Goal: Task Accomplishment & Management: Complete application form

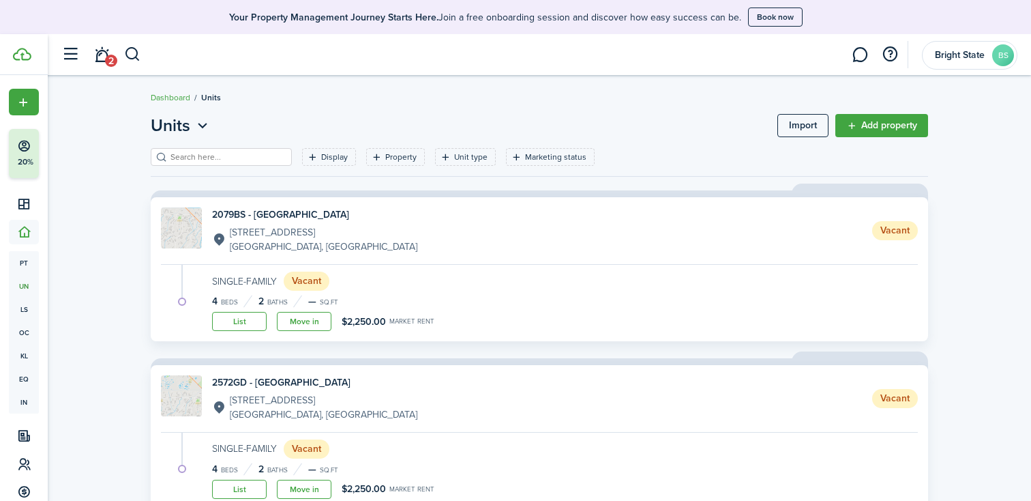
scroll to position [109, 0]
click at [205, 124] on icon "Open menu" at bounding box center [203, 125] width 18 height 17
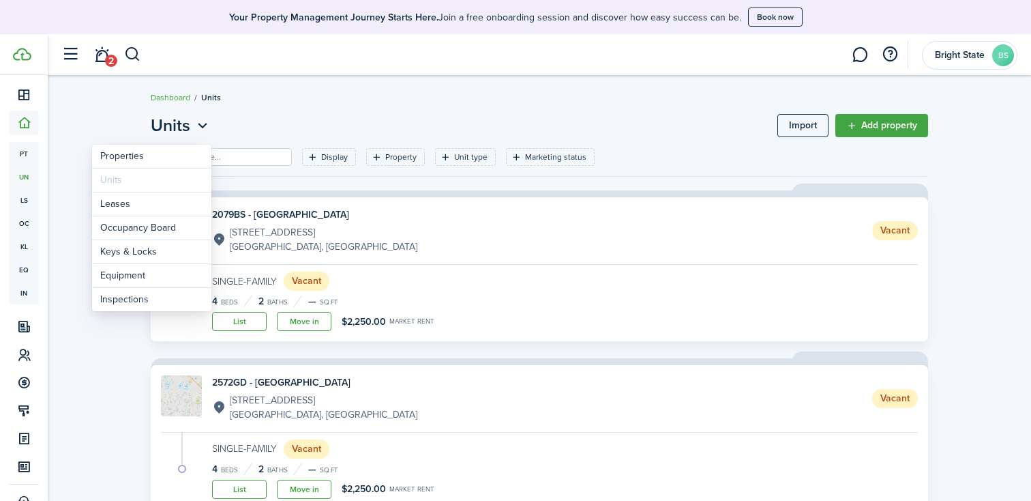
click at [304, 99] on breadcrumb "Dashboard Units" at bounding box center [540, 90] width 778 height 31
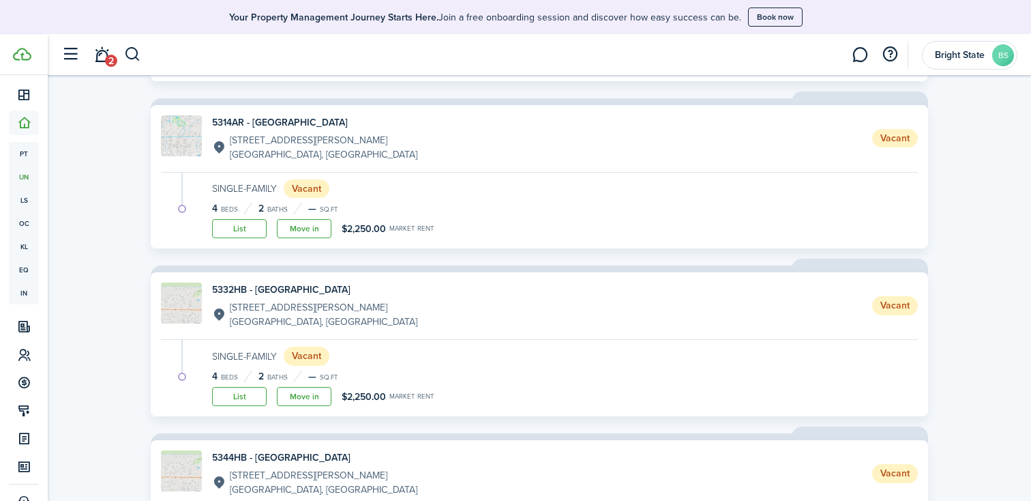
scroll to position [617, 0]
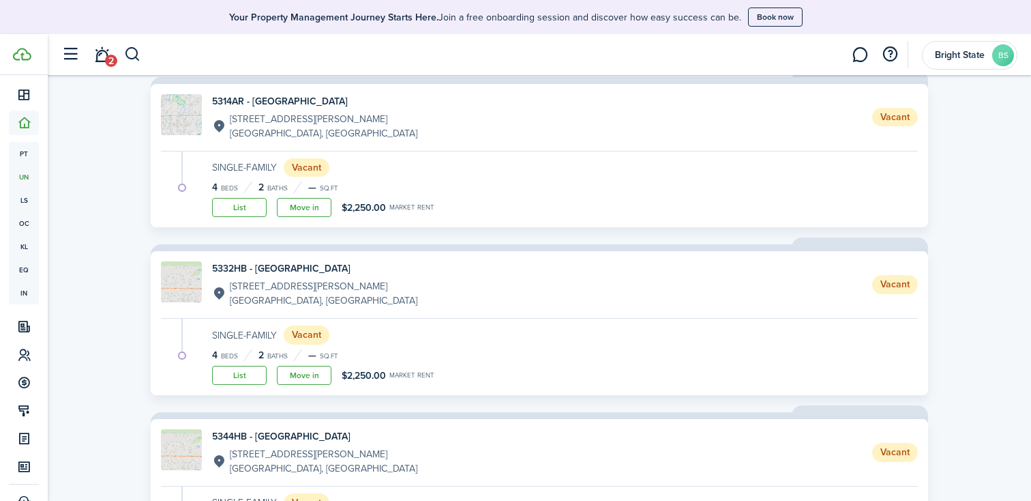
click at [303, 377] on link "Move in" at bounding box center [304, 375] width 55 height 19
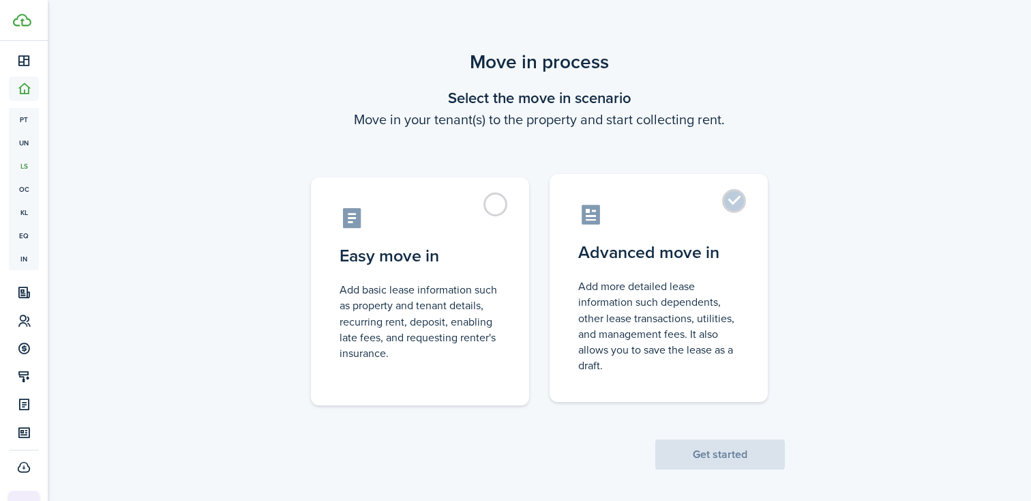
click at [740, 207] on label "Advanced move in Add more detailed lease information such dependents, other lea…" at bounding box center [659, 288] width 218 height 228
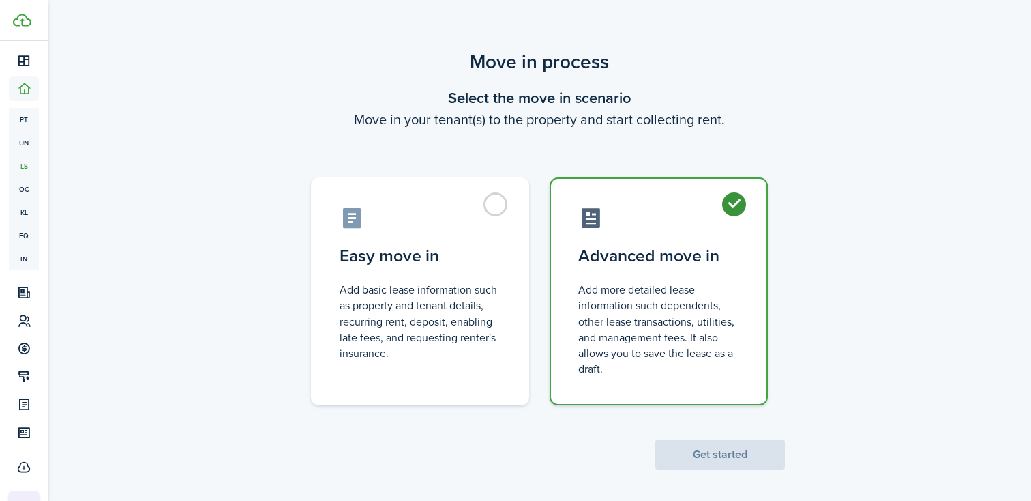
radio input "true"
click at [753, 455] on button "Get started" at bounding box center [721, 454] width 130 height 30
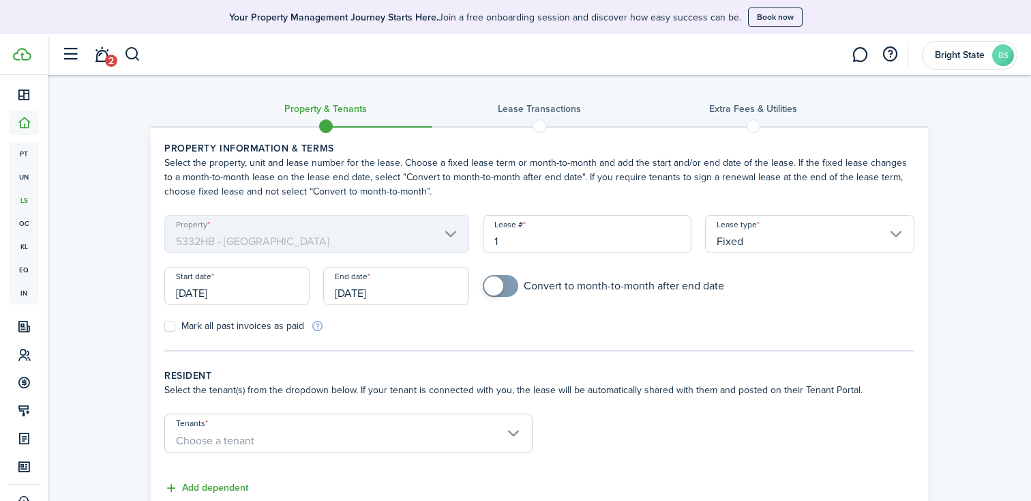
scroll to position [31, 0]
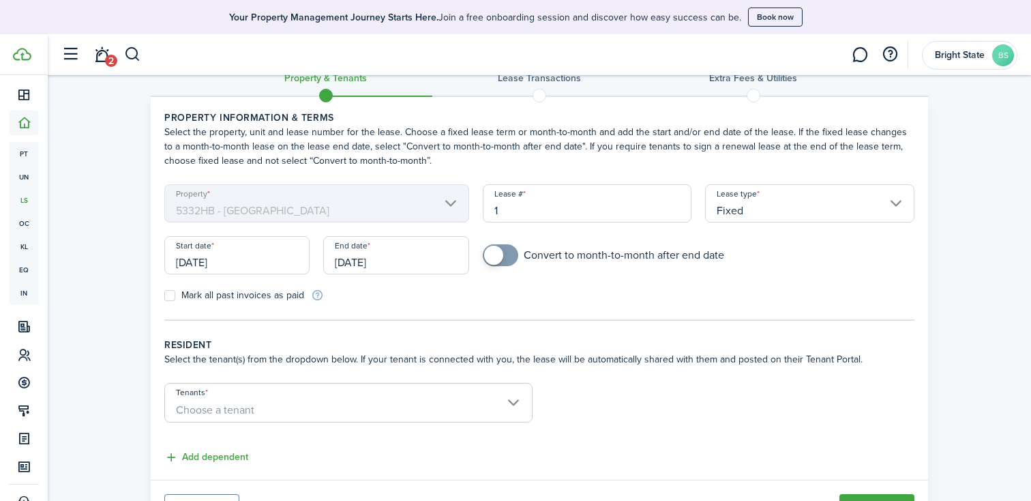
click at [256, 257] on input "[DATE]" at bounding box center [236, 255] width 145 height 38
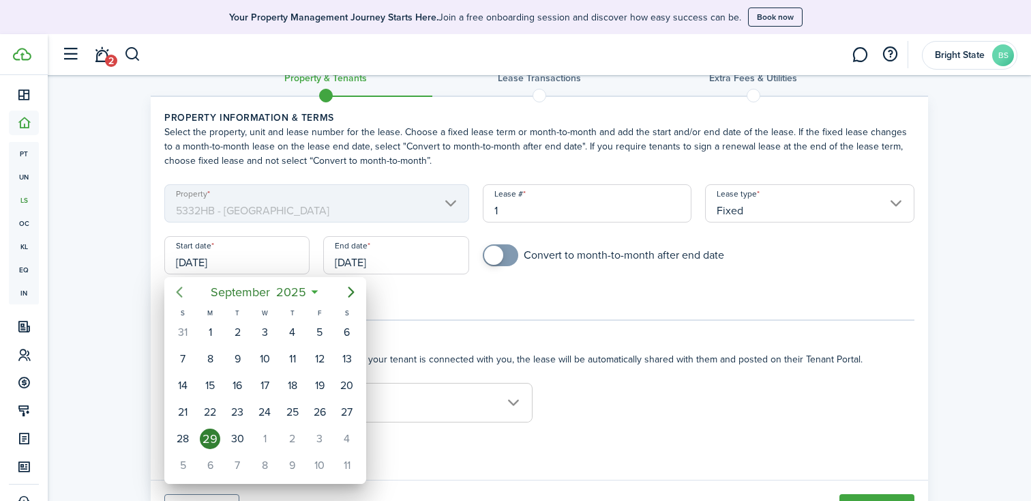
click at [177, 289] on icon "Previous page" at bounding box center [179, 292] width 16 height 16
click at [349, 417] on div "26" at bounding box center [347, 412] width 20 height 20
type input "[DATE]"
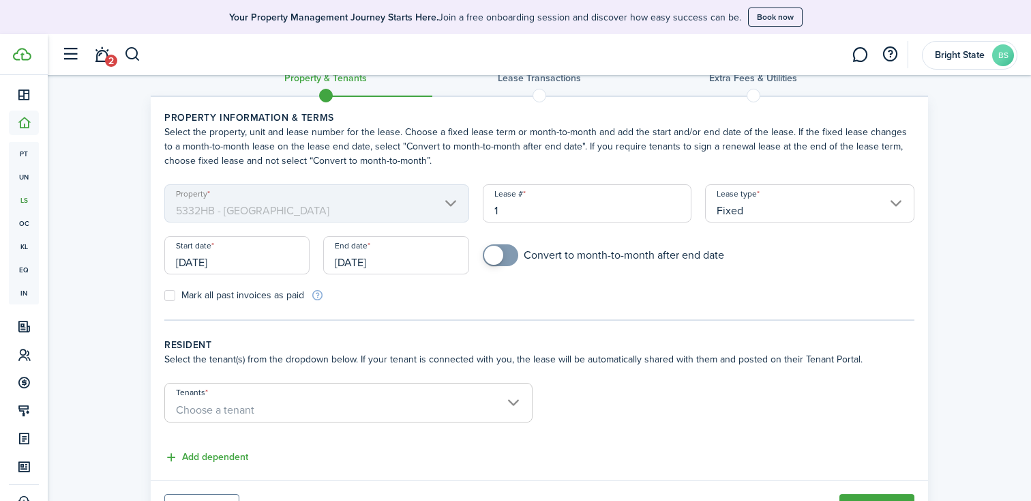
click at [433, 261] on input "[DATE]" at bounding box center [395, 255] width 145 height 38
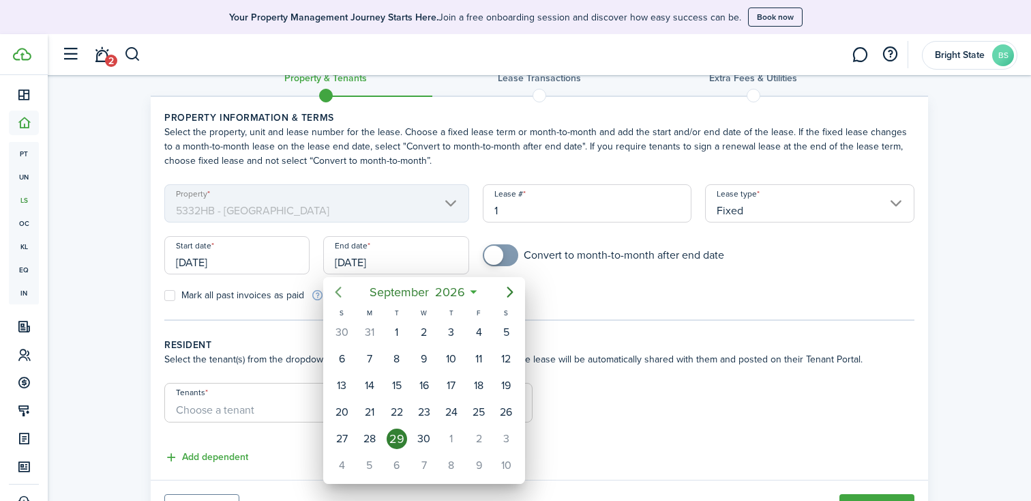
click at [332, 291] on icon "Previous page" at bounding box center [338, 292] width 16 height 16
click at [332, 289] on icon "Previous page" at bounding box center [338, 292] width 16 height 16
click at [478, 437] on div "31" at bounding box center [479, 438] width 20 height 20
type input "[DATE]"
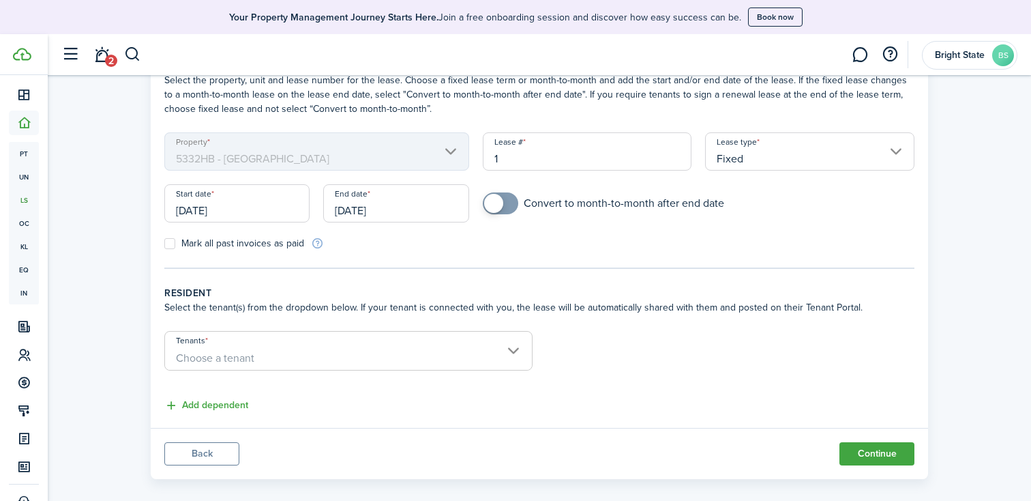
scroll to position [98, 0]
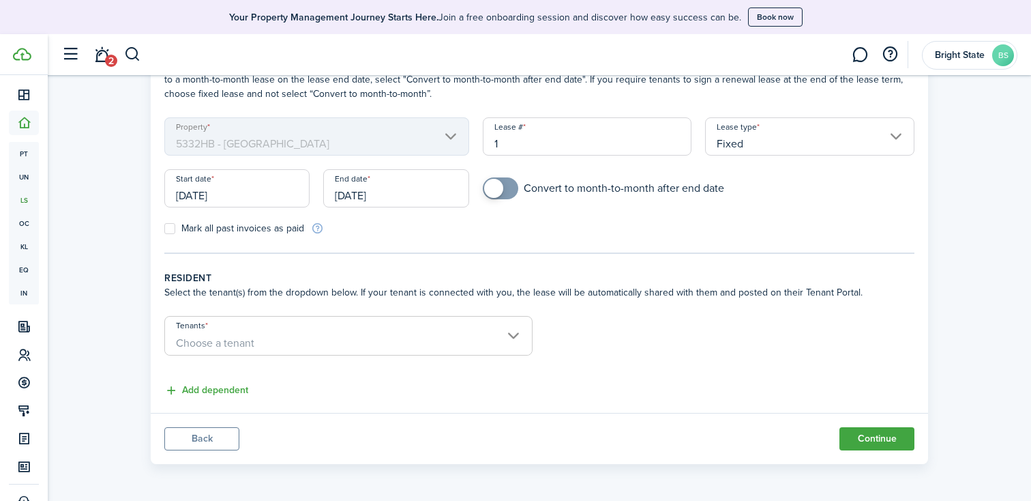
click at [514, 336] on span "Choose a tenant" at bounding box center [348, 343] width 367 height 23
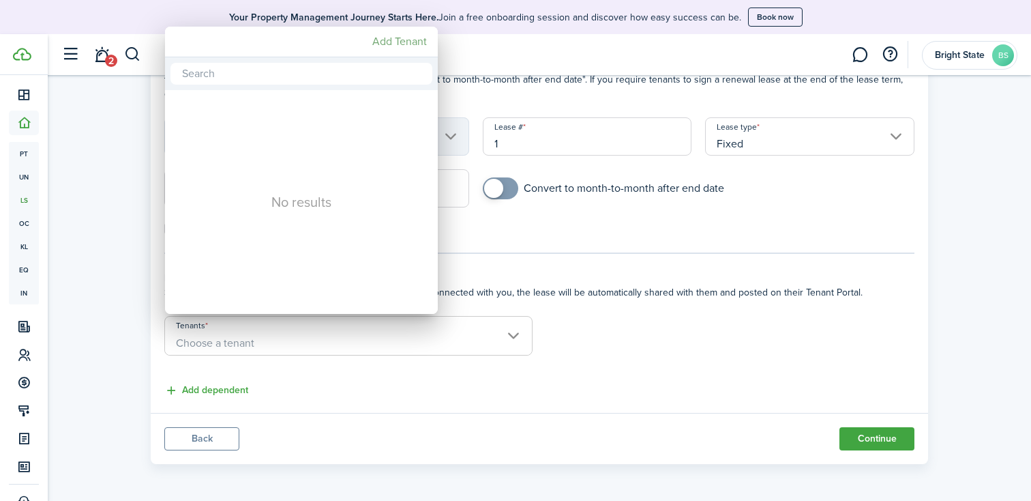
click at [408, 38] on mbsc-button "Add Tenant" at bounding box center [399, 41] width 65 height 25
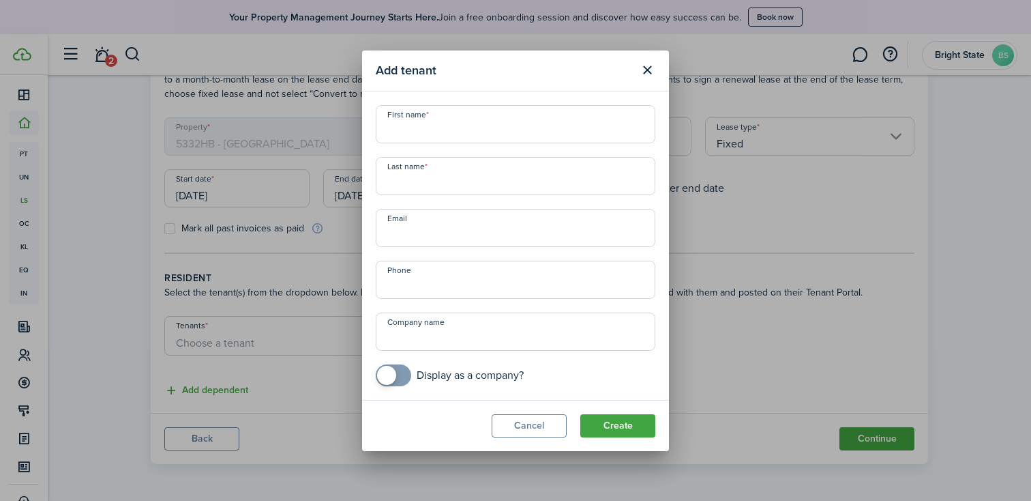
click at [437, 133] on input "First name" at bounding box center [516, 124] width 280 height 38
type input "[PERSON_NAME]"
click at [413, 181] on input "Last name" at bounding box center [516, 176] width 280 height 38
type input "[PERSON_NAME]"
click at [562, 249] on div "First name [PERSON_NAME] Last name [PERSON_NAME] Email Phone Company name Displ…" at bounding box center [515, 245] width 293 height 281
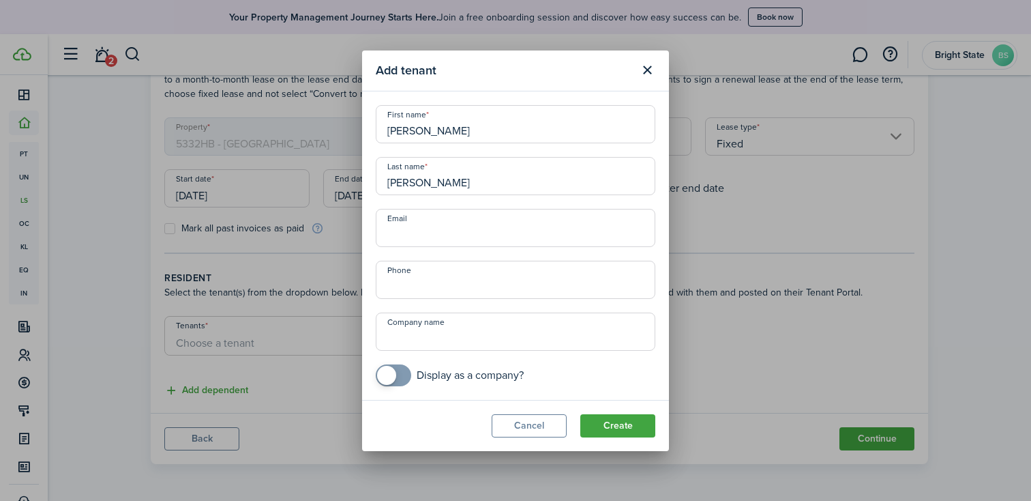
click at [560, 237] on input "Email" at bounding box center [516, 228] width 280 height 38
paste input "[EMAIL_ADDRESS][DOMAIN_NAME]"
type input "[EMAIL_ADDRESS][DOMAIN_NAME]"
click at [513, 286] on input "+1" at bounding box center [516, 280] width 280 height 38
paste input "[PHONE_NUMBER]"
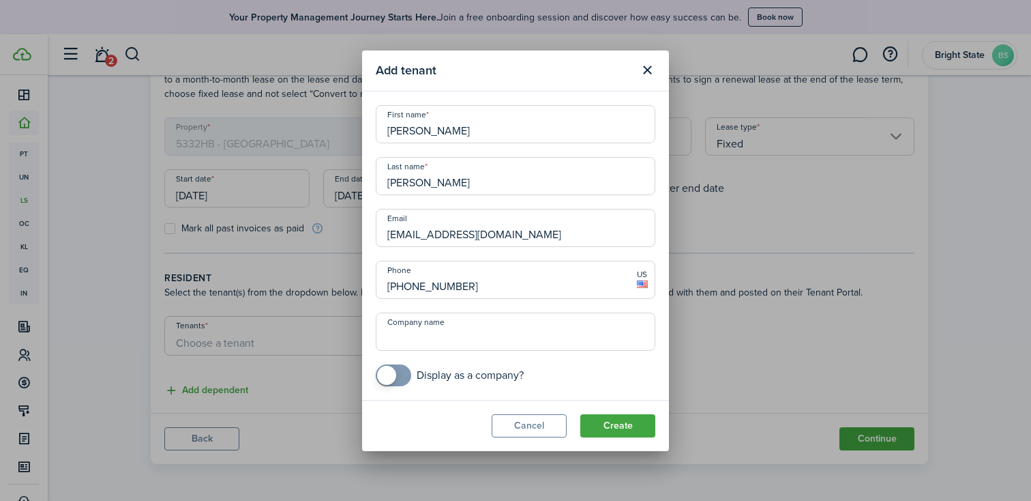
type input "[PHONE_NUMBER]"
click at [501, 338] on input "Company name" at bounding box center [516, 331] width 280 height 38
click at [600, 372] on mobiscroll-switch "Display as a company?" at bounding box center [516, 375] width 280 height 22
click at [621, 424] on button "Create" at bounding box center [618, 425] width 75 height 23
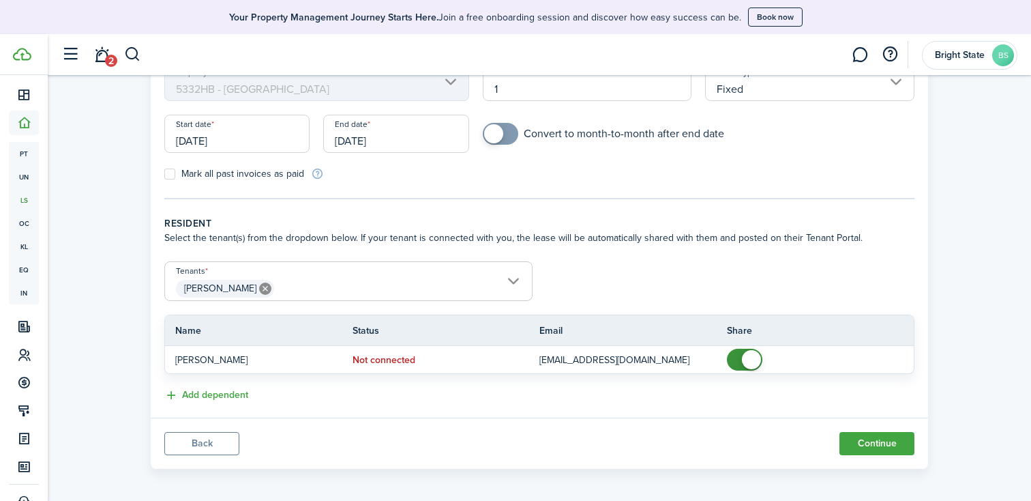
scroll to position [157, 0]
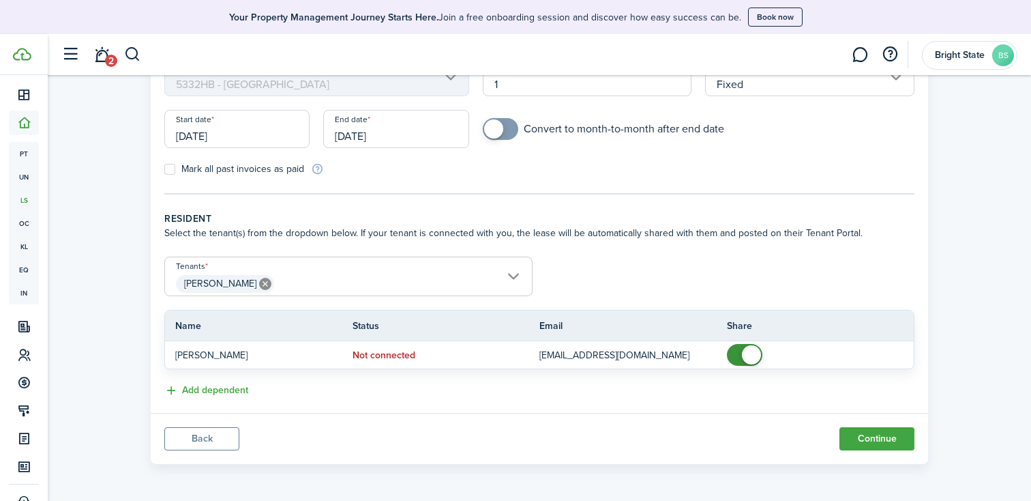
click at [891, 436] on button "Continue" at bounding box center [877, 438] width 75 height 23
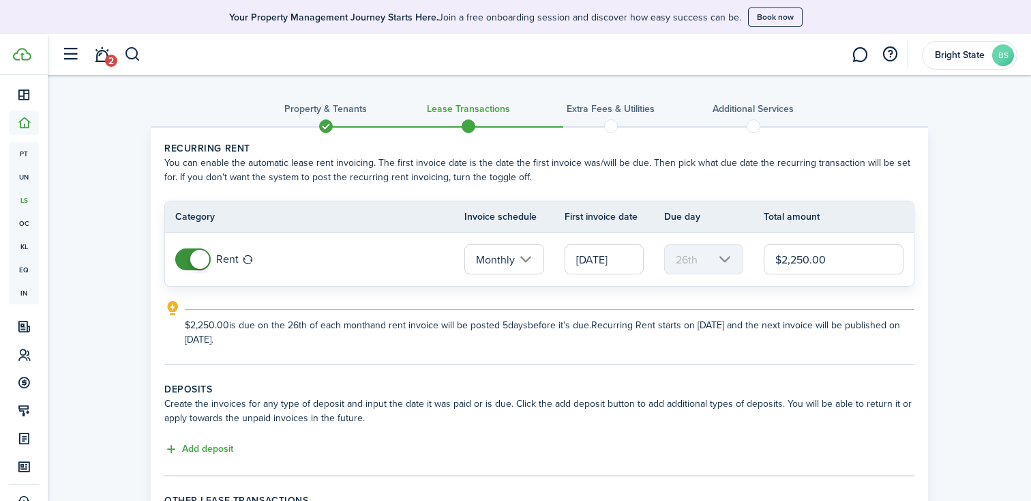
click at [847, 260] on input "$2,250.00" at bounding box center [834, 259] width 140 height 30
click at [617, 262] on input "[DATE]" at bounding box center [604, 259] width 79 height 30
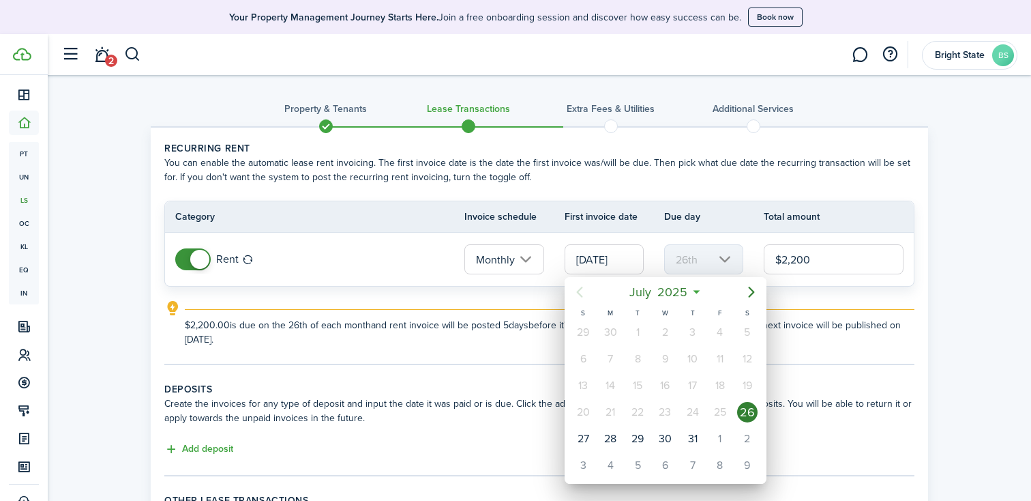
type input "$2,200.00"
click at [628, 262] on div at bounding box center [516, 250] width 1250 height 719
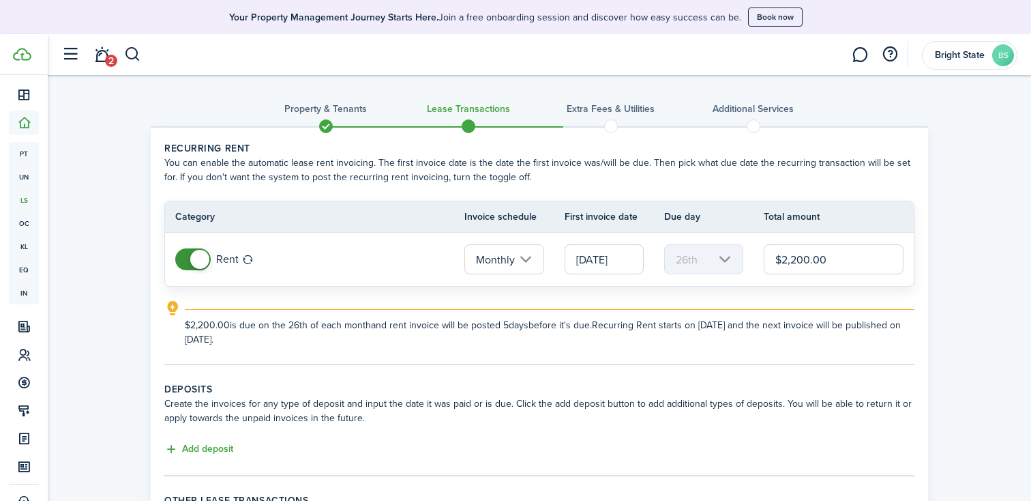
click at [632, 259] on input "[DATE]" at bounding box center [604, 259] width 79 height 30
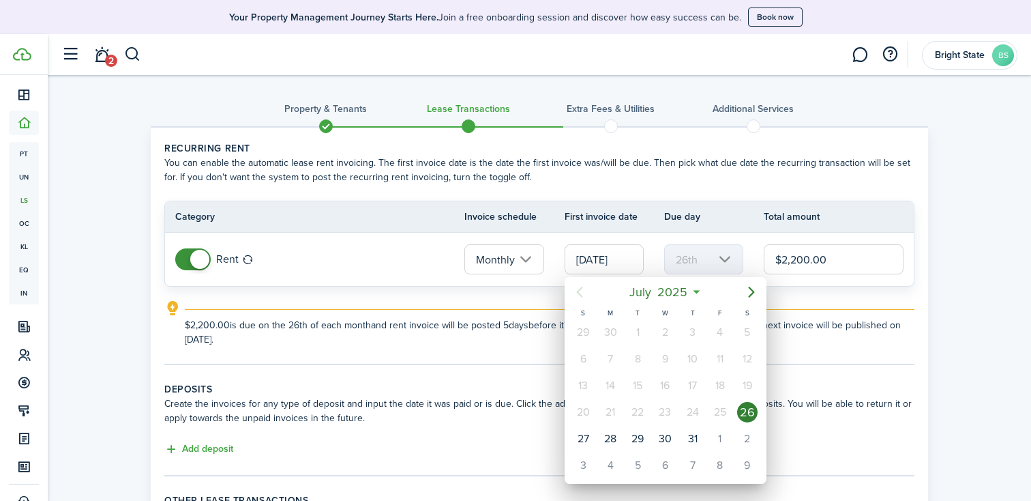
scroll to position [0, 0]
click at [716, 441] on div "1" at bounding box center [719, 438] width 20 height 20
type input "[DATE]"
type input "1st"
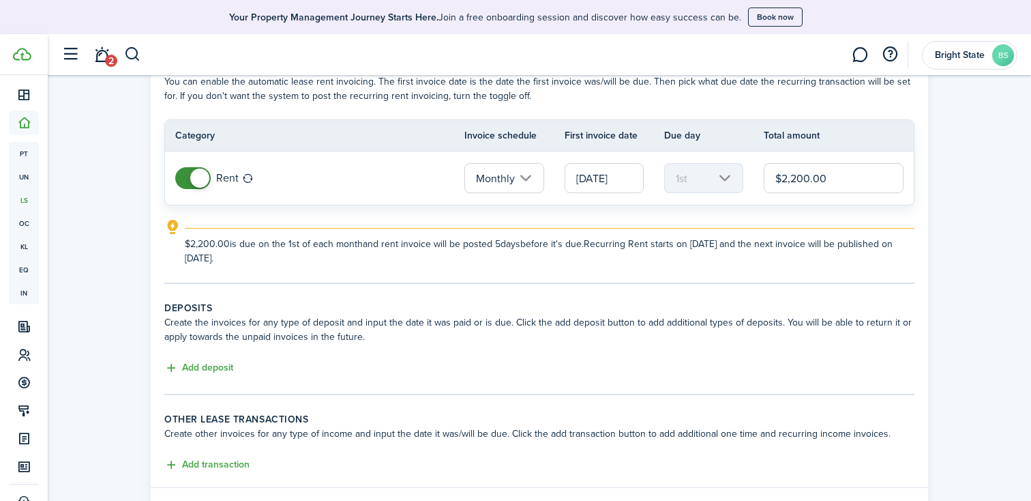
scroll to position [90, 0]
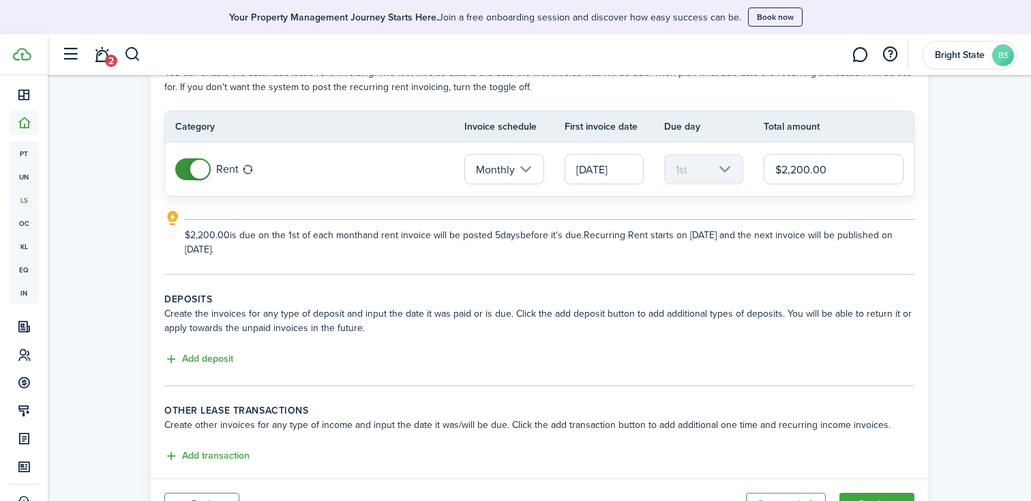
click at [171, 357] on button "Add deposit" at bounding box center [198, 359] width 69 height 16
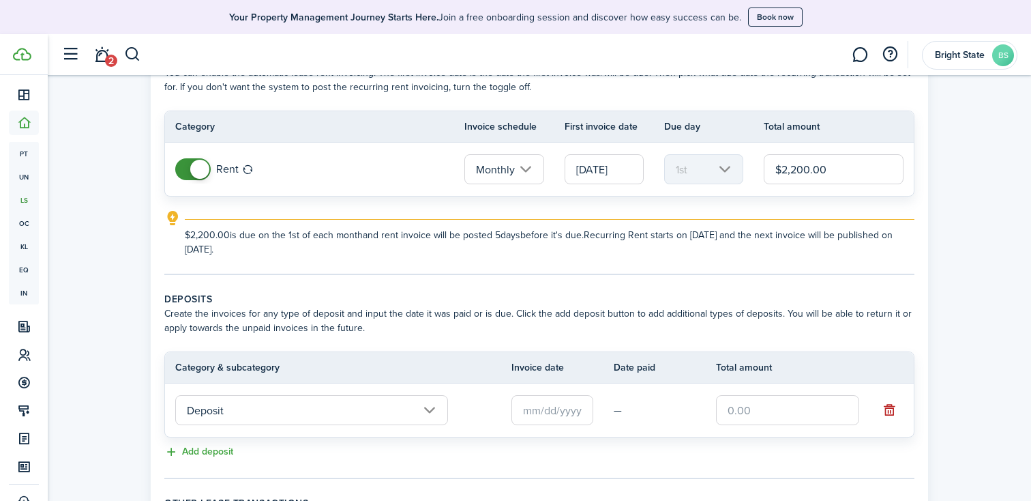
click at [434, 413] on input "Deposit" at bounding box center [311, 410] width 273 height 30
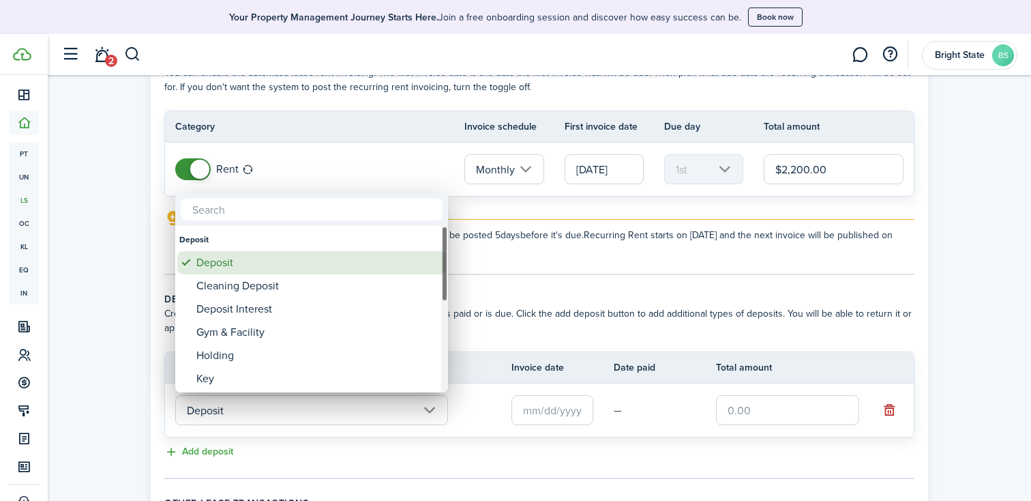
click at [383, 263] on div "Deposit" at bounding box center [317, 262] width 242 height 23
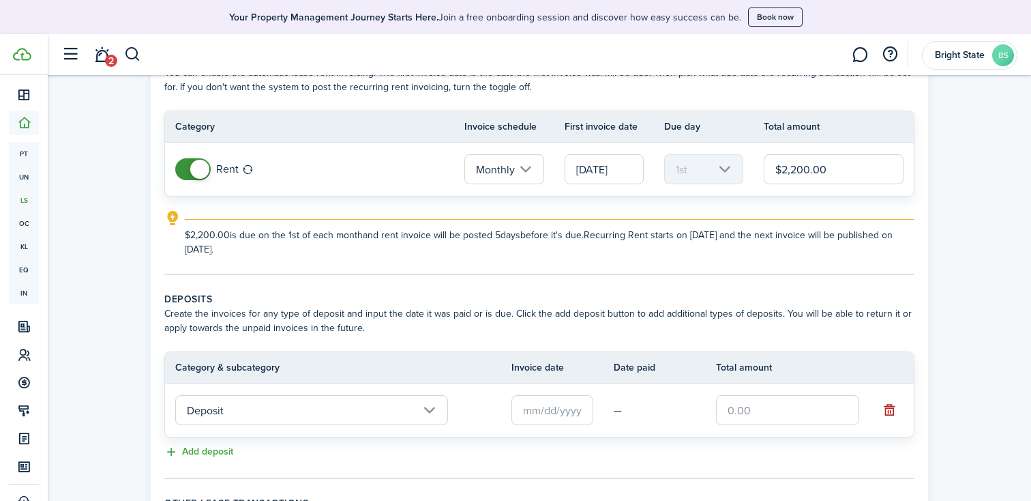
click at [582, 416] on input "text" at bounding box center [553, 410] width 82 height 30
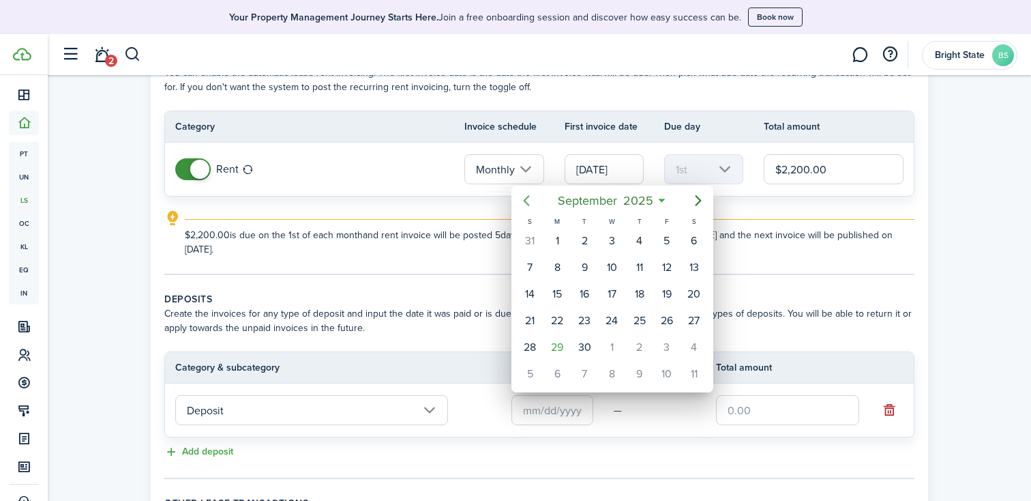
click at [527, 199] on icon "Previous page" at bounding box center [526, 200] width 16 height 16
click at [591, 347] on div "26" at bounding box center [584, 347] width 20 height 20
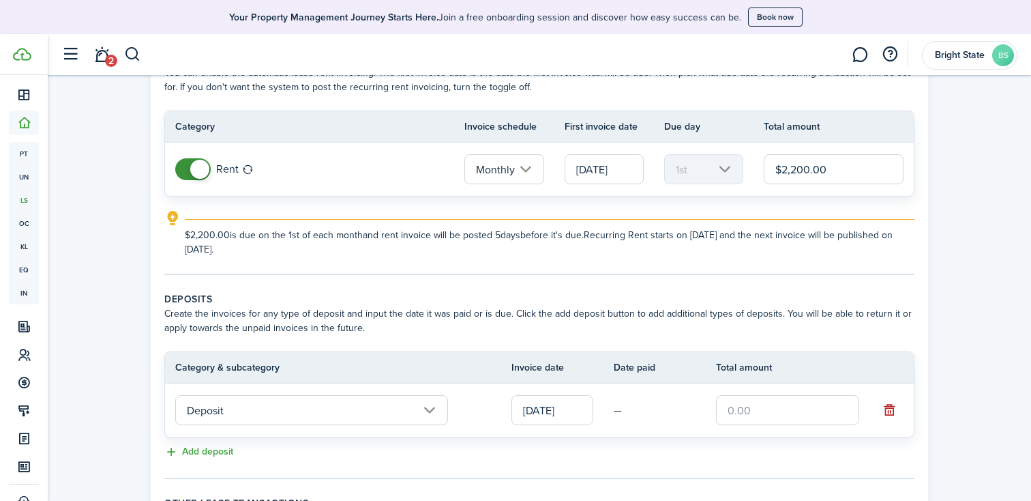
click at [545, 402] on input "[DATE]" at bounding box center [553, 410] width 82 height 30
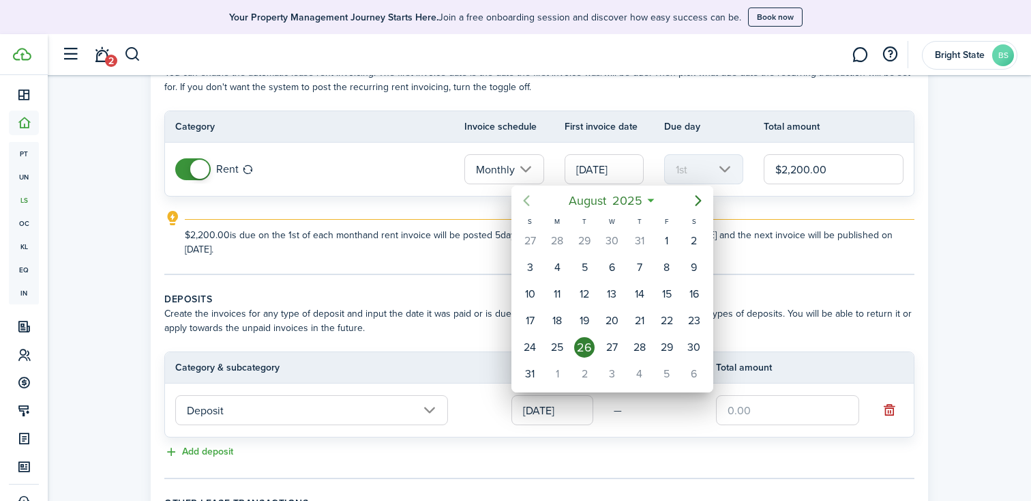
click at [525, 201] on icon "Previous page" at bounding box center [527, 200] width 6 height 11
click at [676, 321] on div "25" at bounding box center [667, 320] width 20 height 20
type input "[DATE]"
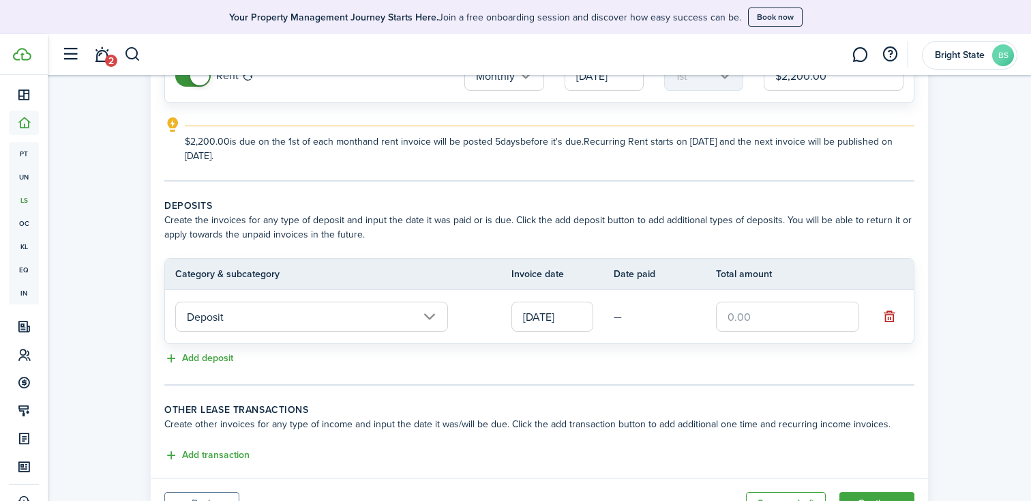
scroll to position [185, 0]
click at [781, 314] on input "text" at bounding box center [787, 315] width 143 height 30
click at [770, 319] on input "text" at bounding box center [787, 315] width 143 height 30
type input "$2,200.00"
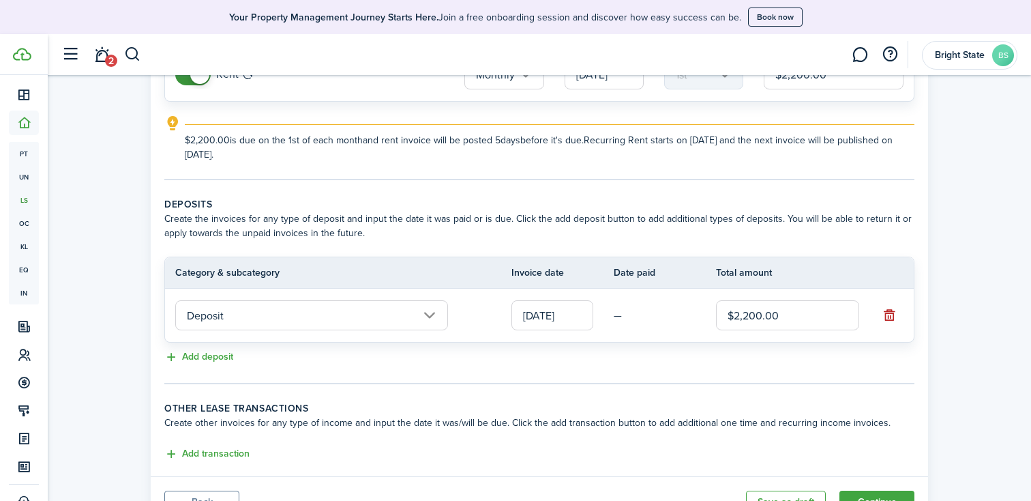
click at [721, 398] on panel-main-body "Recurring rent You can enable the automatic lease rent invoicing. The first inv…" at bounding box center [540, 209] width 778 height 533
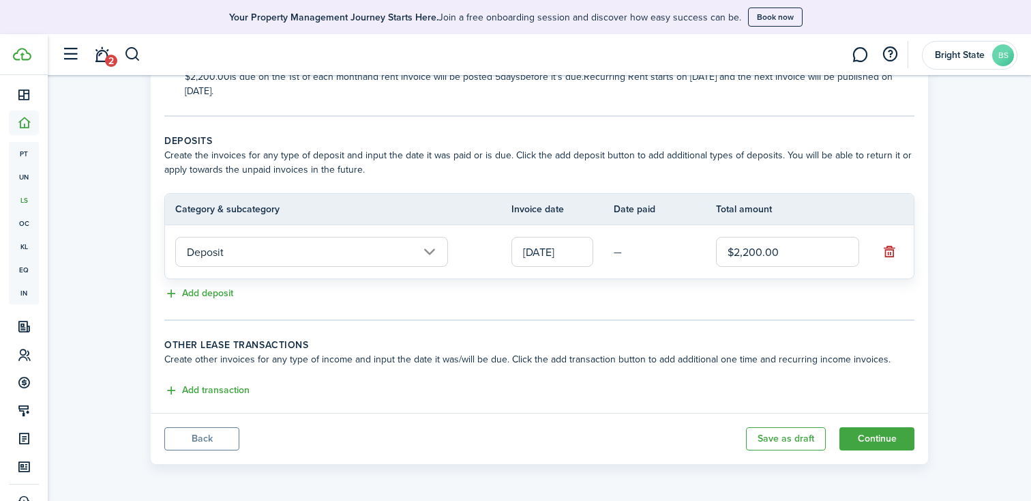
click at [223, 388] on button "Add transaction" at bounding box center [206, 391] width 85 height 16
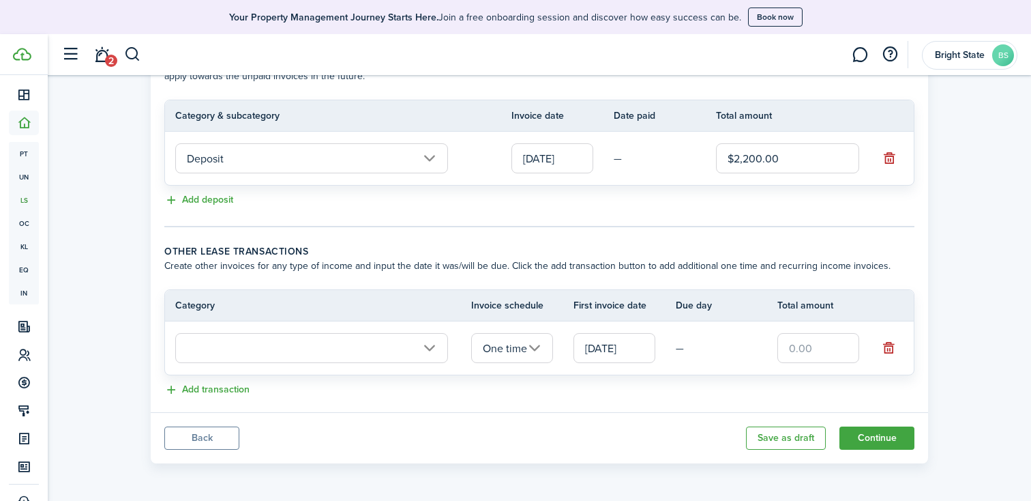
scroll to position [341, 0]
click at [430, 350] on input "text" at bounding box center [311, 349] width 273 height 30
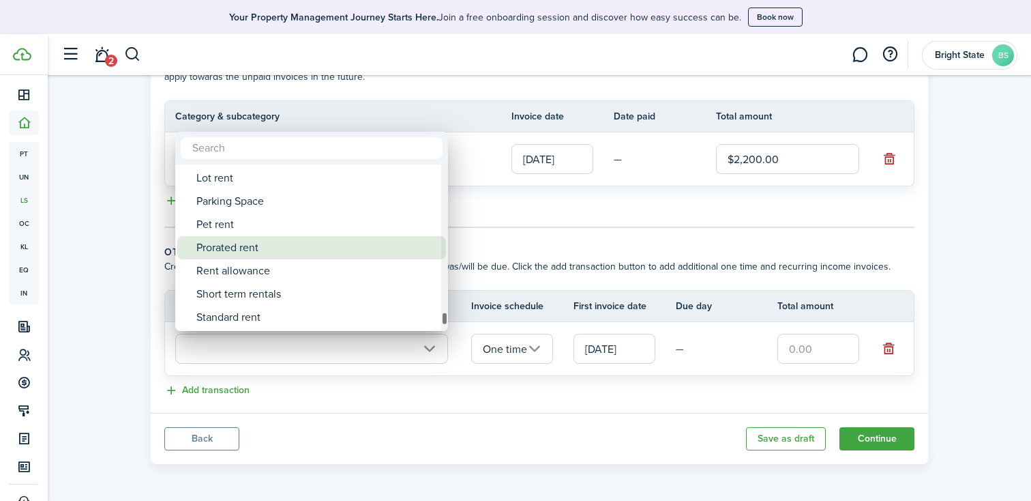
click at [286, 243] on div "Prorated rent" at bounding box center [317, 247] width 242 height 23
type input "Rent / Prorated rent"
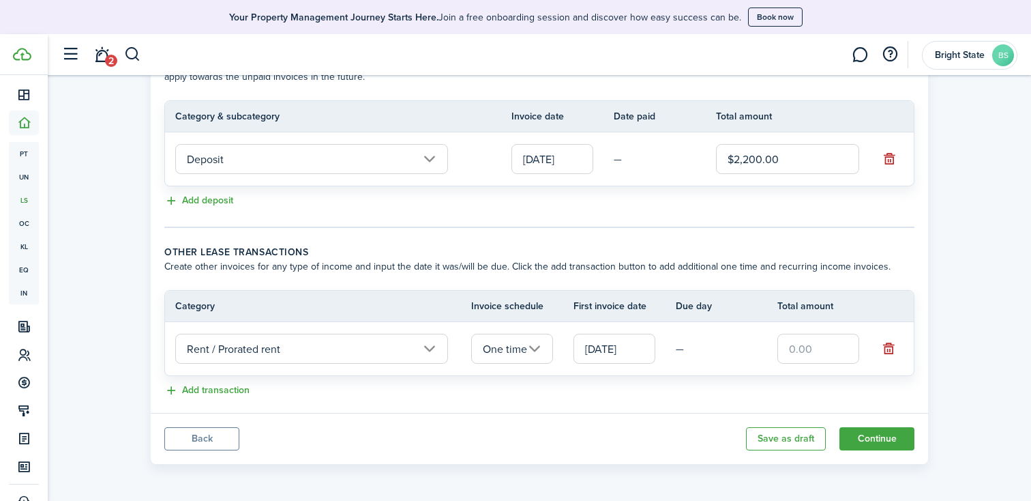
click at [635, 351] on input "[DATE]" at bounding box center [615, 349] width 82 height 30
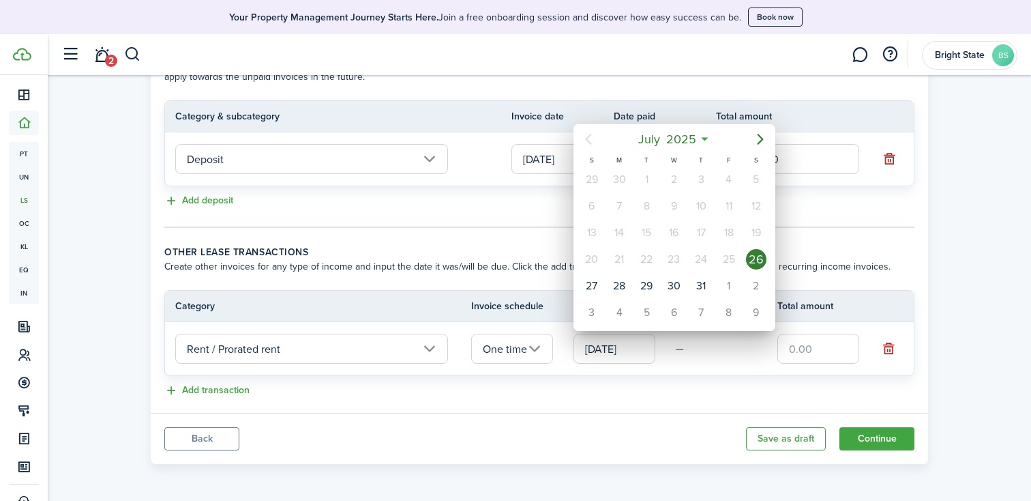
click at [731, 255] on div "25" at bounding box center [729, 259] width 20 height 20
click at [669, 380] on div at bounding box center [516, 250] width 1250 height 719
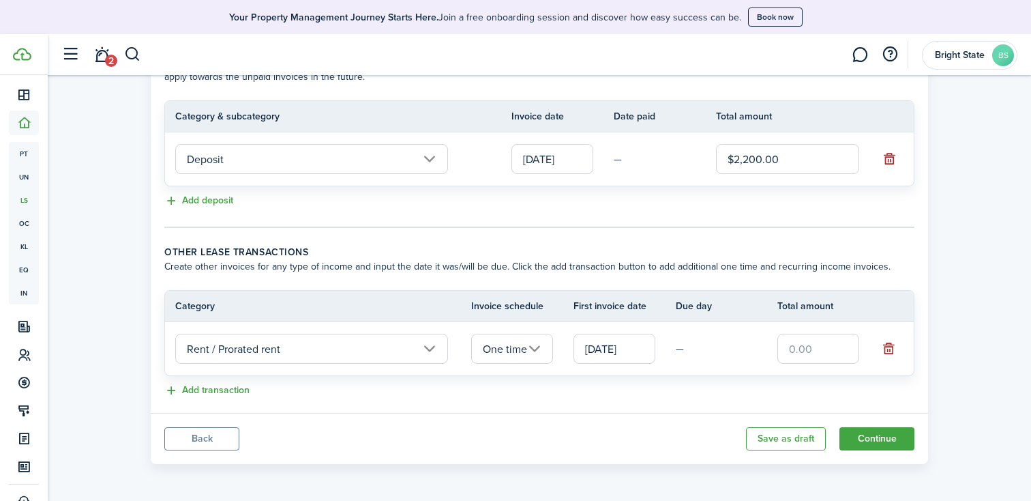
click at [536, 348] on input "One time" at bounding box center [512, 349] width 82 height 30
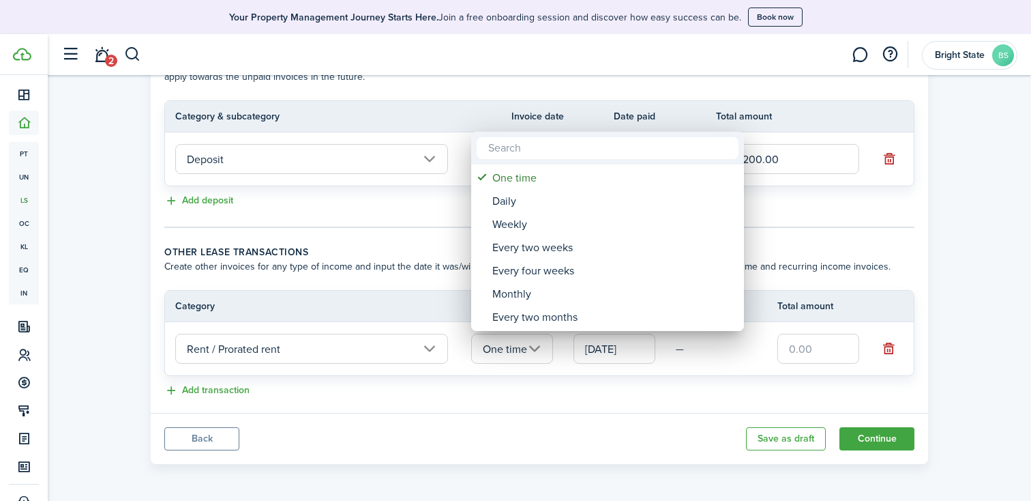
click at [594, 388] on div at bounding box center [516, 250] width 1250 height 719
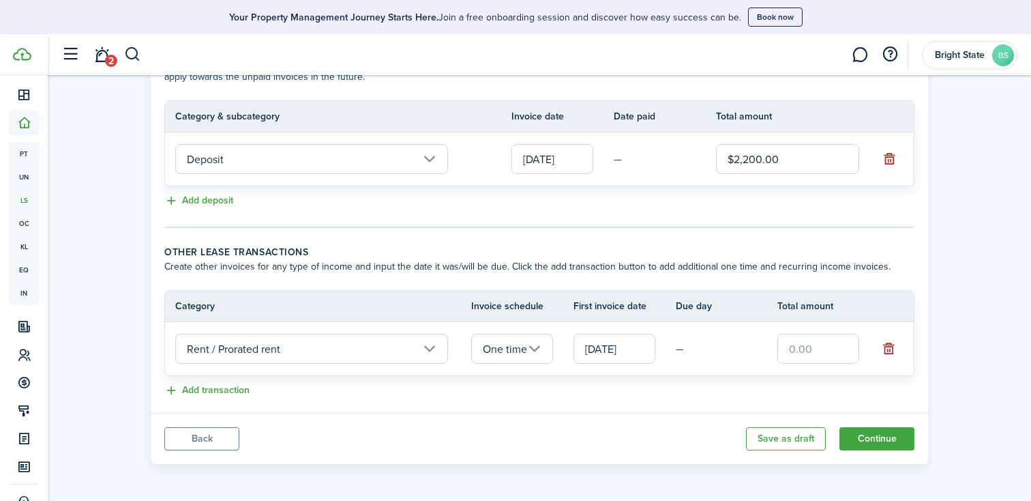
click at [838, 347] on input "text" at bounding box center [819, 349] width 82 height 30
type input "$425.80"
click at [581, 398] on panel-main-body "Recurring rent You can enable the automatic lease rent invoicing. The first inv…" at bounding box center [540, 99] width 778 height 626
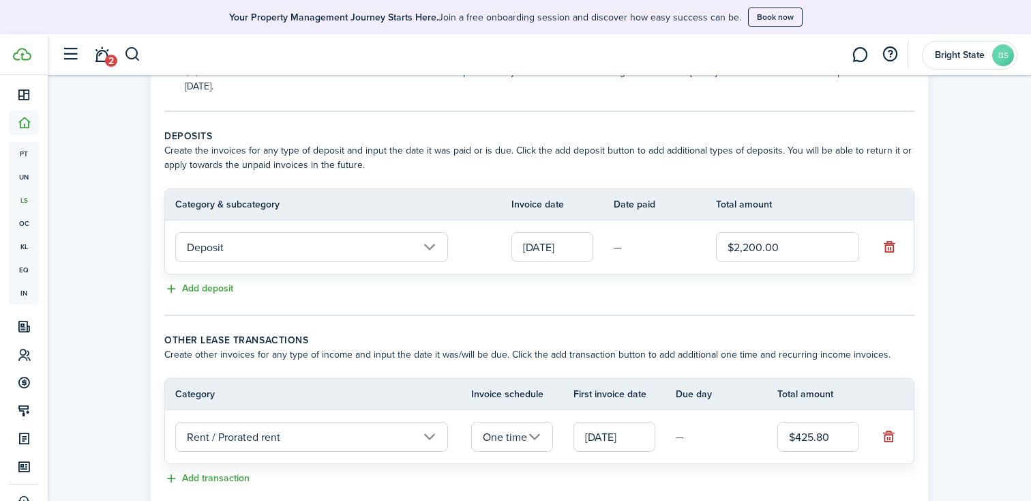
scroll to position [252, 0]
click at [218, 284] on button "Add deposit" at bounding box center [198, 290] width 69 height 16
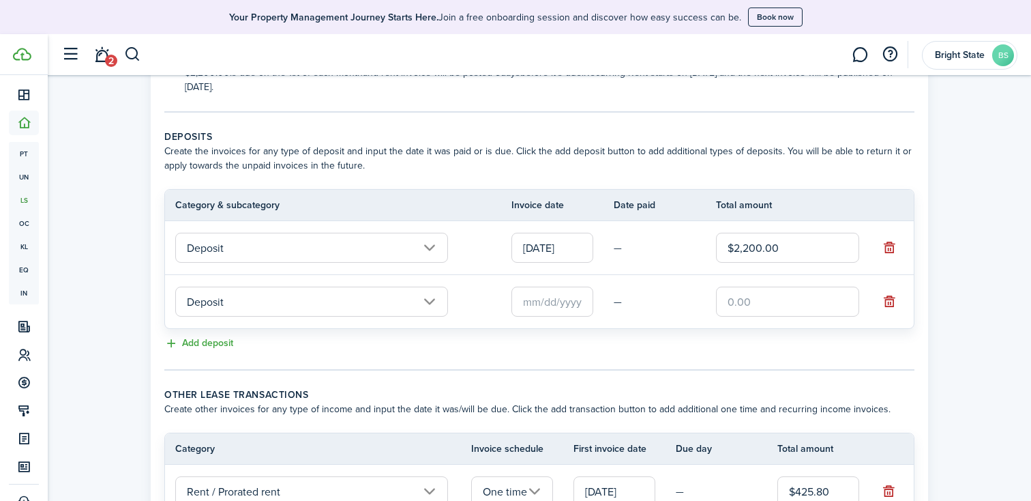
click at [368, 307] on input "Deposit" at bounding box center [311, 302] width 273 height 30
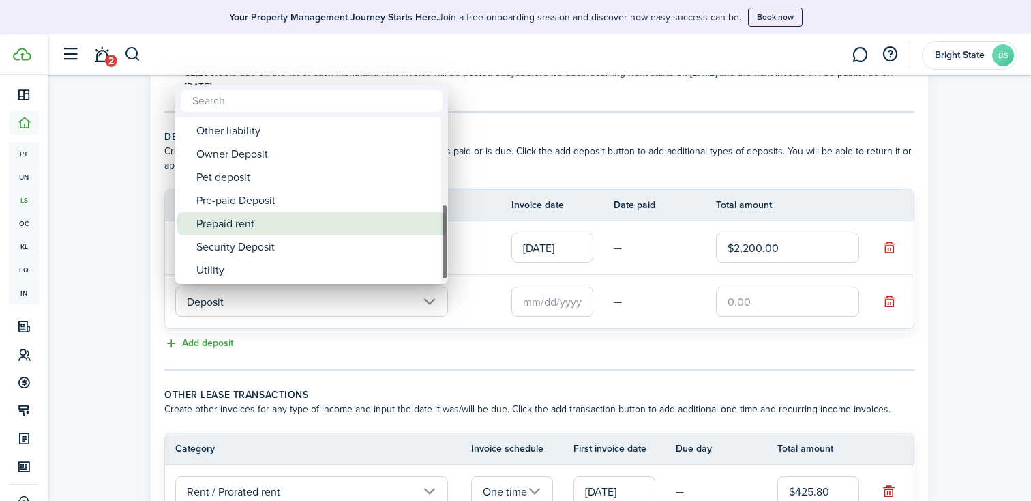
click at [258, 223] on div "Prepaid rent" at bounding box center [317, 223] width 242 height 23
type input "Deposit / Prepaid rent"
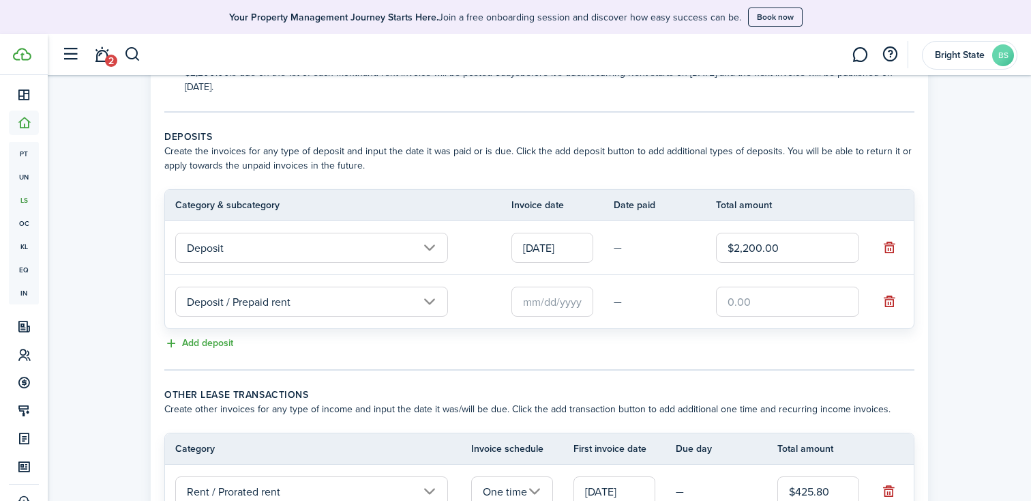
click at [560, 299] on input "text" at bounding box center [553, 302] width 82 height 30
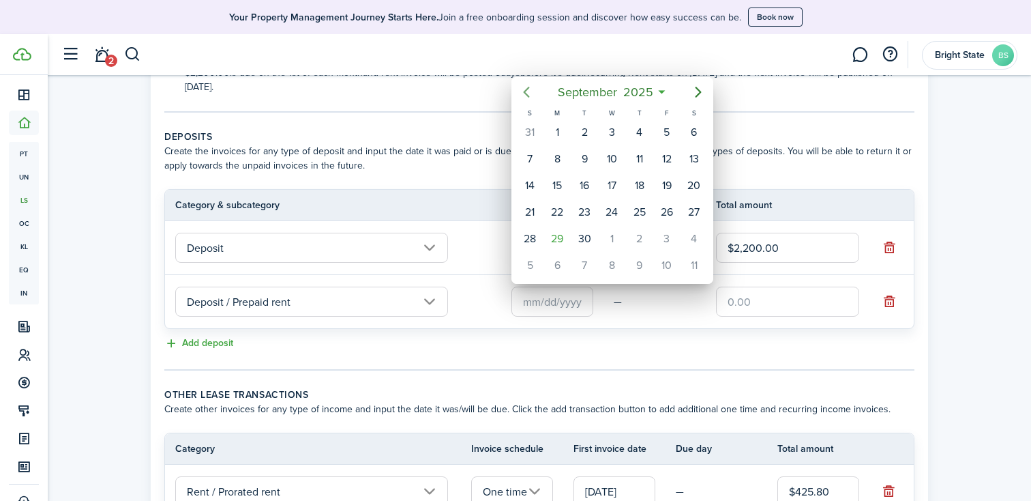
click at [525, 87] on icon "Previous page" at bounding box center [526, 92] width 16 height 16
click at [525, 88] on icon "Previous page" at bounding box center [526, 92] width 16 height 16
click at [675, 209] on div "25" at bounding box center [667, 212] width 20 height 20
type input "[DATE]"
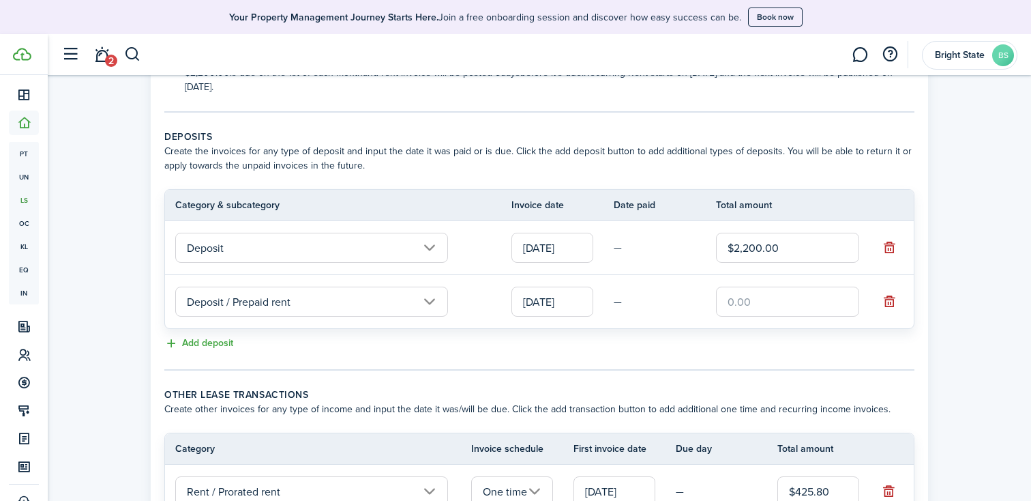
click at [783, 293] on input "text" at bounding box center [787, 302] width 143 height 30
type input "$2,200.00"
click at [792, 357] on tc-wizard-step "Deposits Create the invoices for any type of deposit and input the date it was …" at bounding box center [539, 250] width 750 height 241
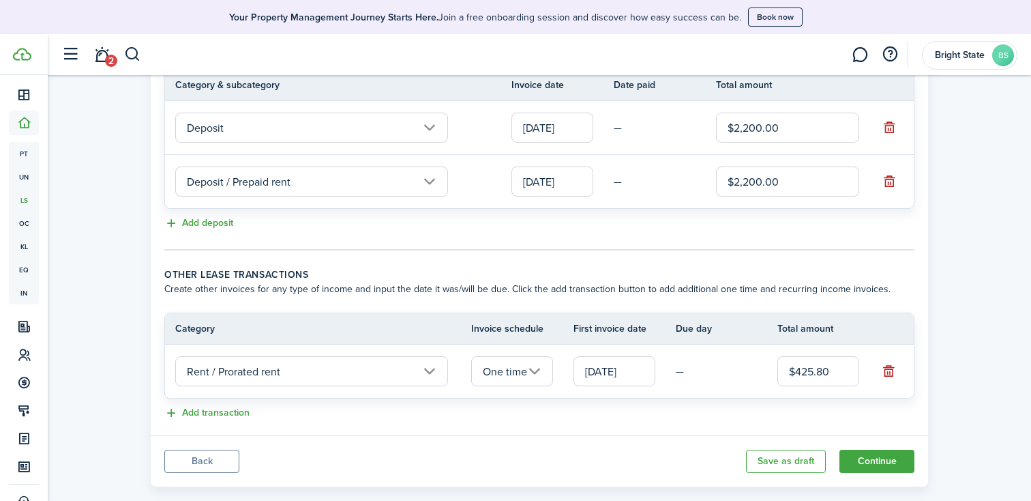
scroll to position [395, 0]
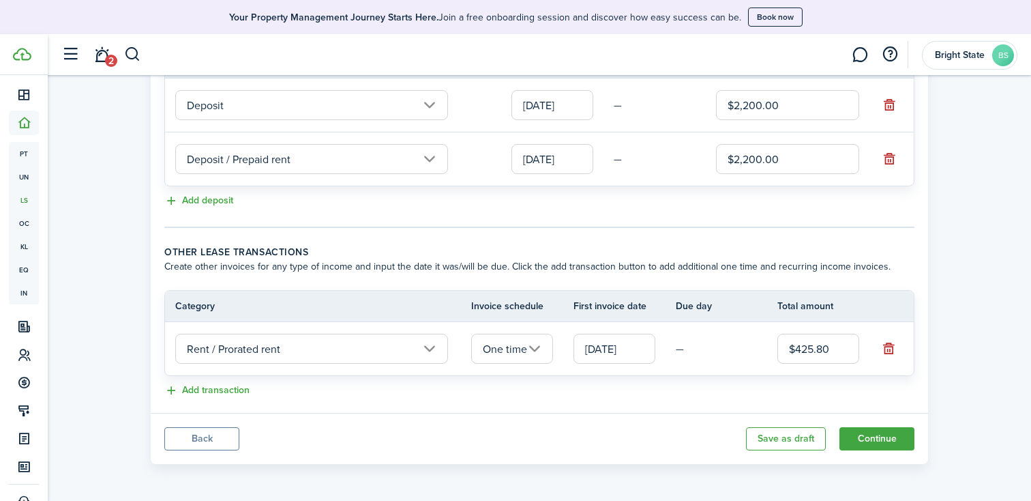
click at [882, 433] on button "Continue" at bounding box center [877, 438] width 75 height 23
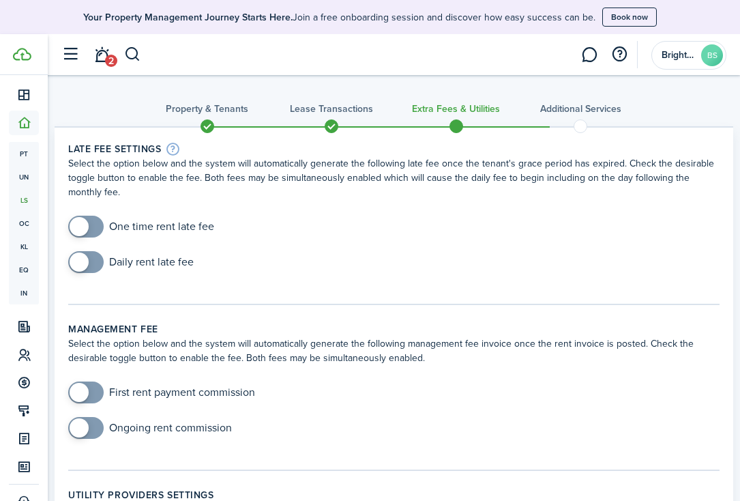
checkbox input "true"
click at [83, 228] on span at bounding box center [79, 226] width 19 height 19
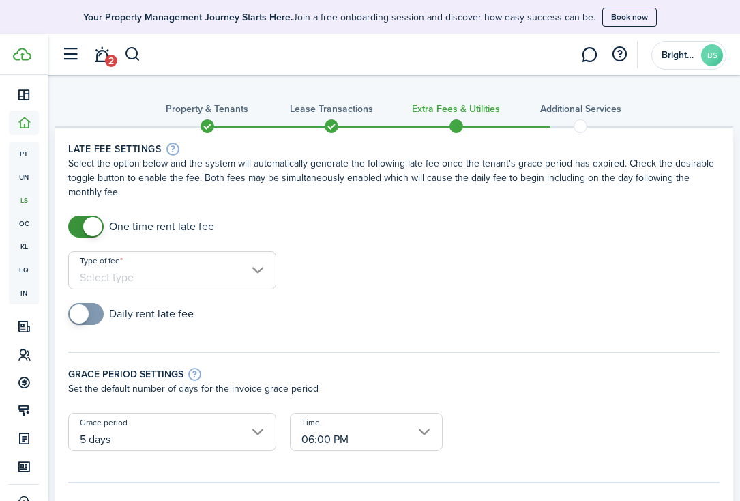
click at [119, 277] on input "Type of fee" at bounding box center [172, 270] width 208 height 38
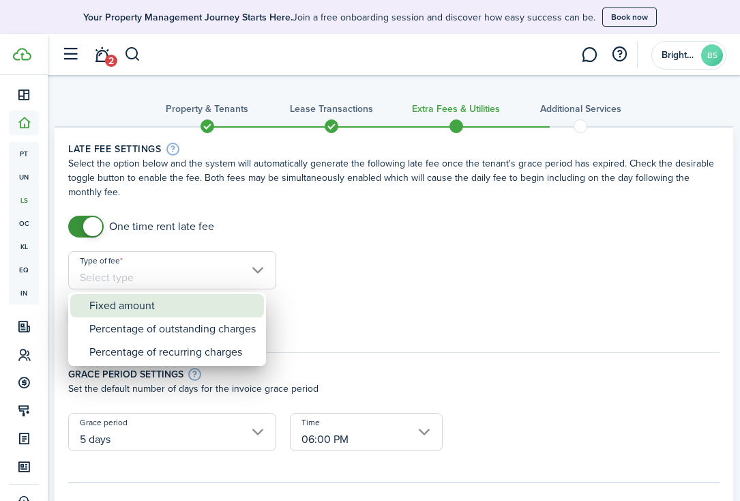
click at [120, 306] on div "Fixed amount" at bounding box center [172, 305] width 166 height 23
type input "Fixed amount"
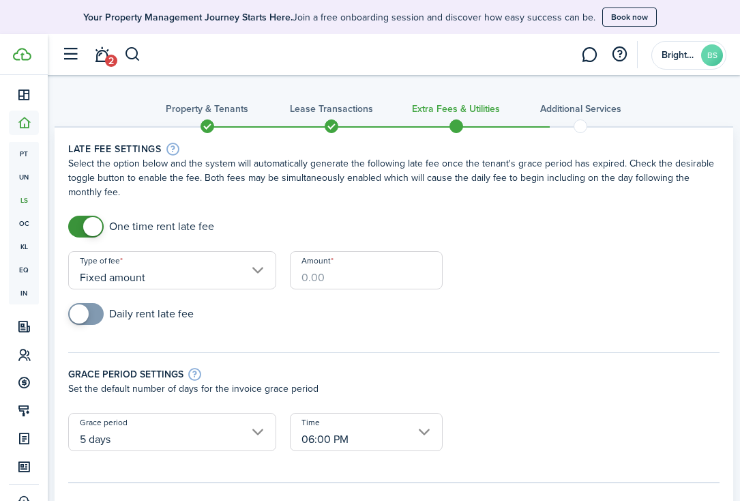
click at [351, 265] on input "Amount" at bounding box center [366, 270] width 153 height 38
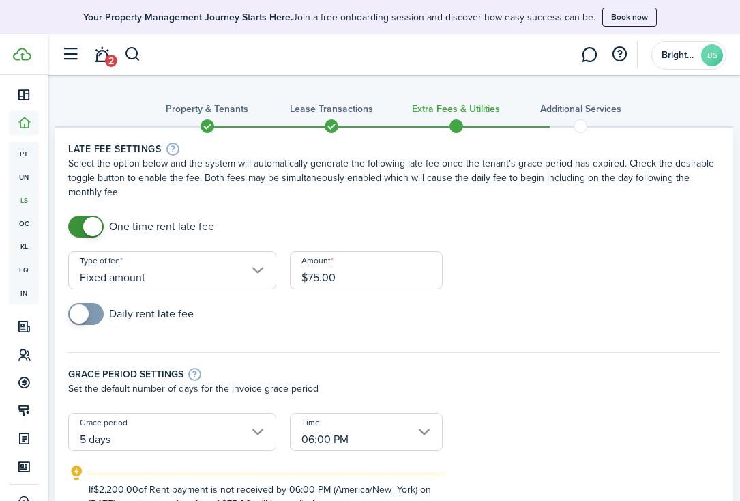
click at [476, 326] on div "Daily rent late fee" at bounding box center [393, 320] width 665 height 35
click at [365, 283] on input "$75.00" at bounding box center [366, 270] width 153 height 38
type input "$100.00"
click at [542, 299] on form "One time rent late fee Type of fee Fixed amount Amount $100.00 Daily rent late …" at bounding box center [393, 363] width 665 height 295
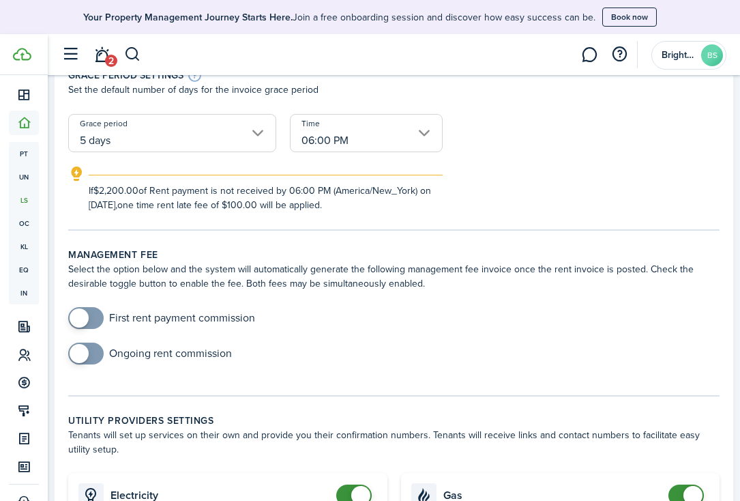
scroll to position [304, 0]
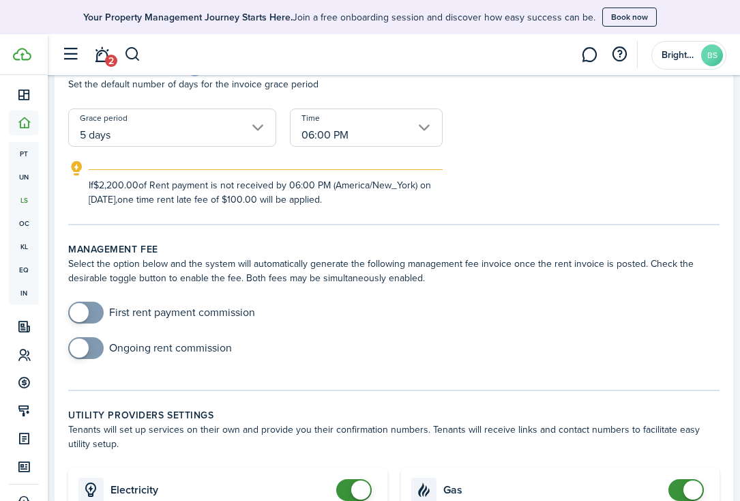
click at [203, 309] on input "checkbox" at bounding box center [161, 313] width 187 height 22
checkbox input "true"
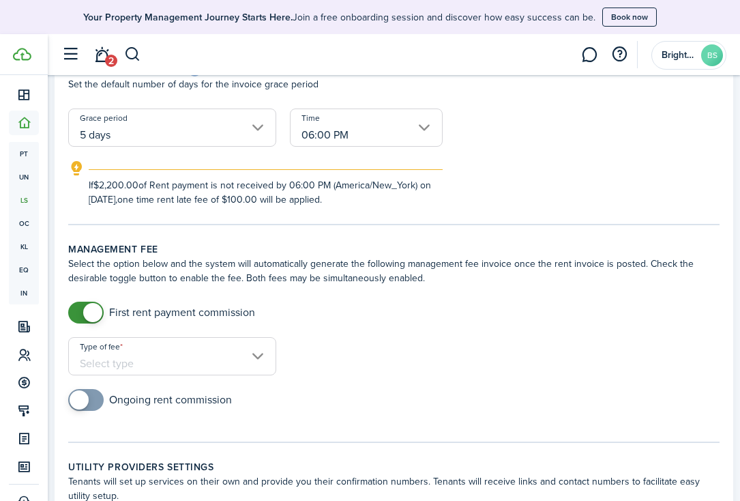
click at [173, 362] on input "Type of fee" at bounding box center [172, 356] width 208 height 38
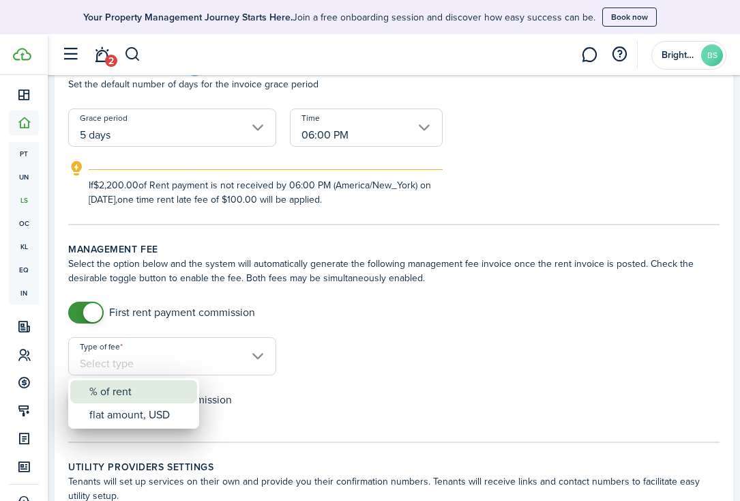
click at [138, 391] on div "% of rent" at bounding box center [139, 391] width 100 height 23
type input "% of rent"
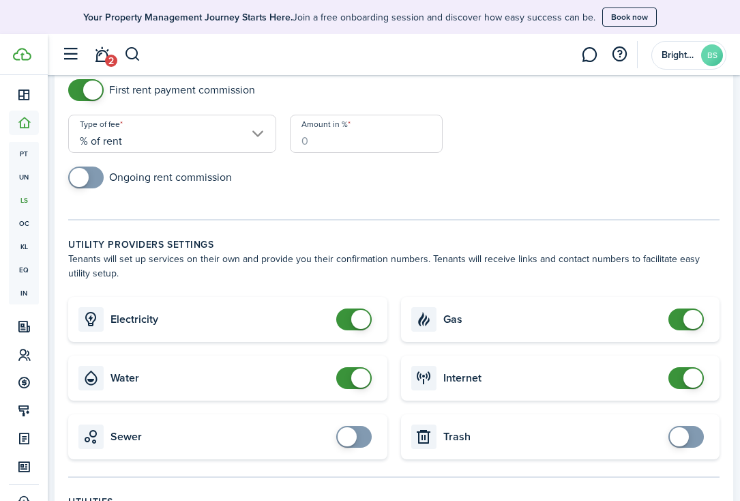
scroll to position [389, 0]
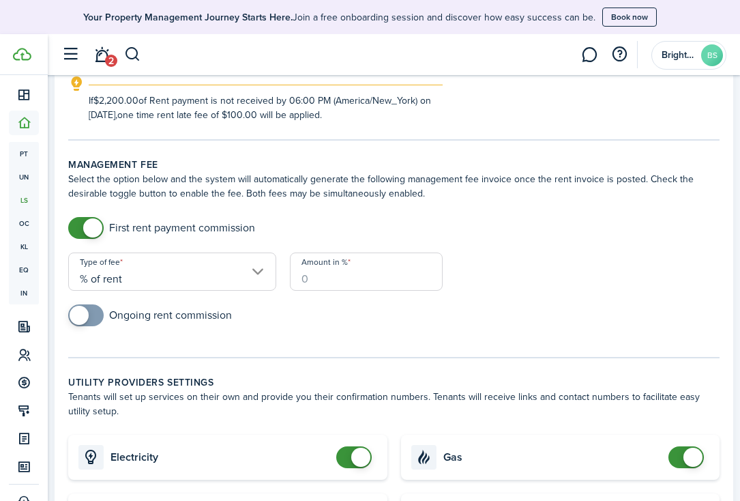
click at [353, 280] on input "Amount in %" at bounding box center [366, 271] width 153 height 38
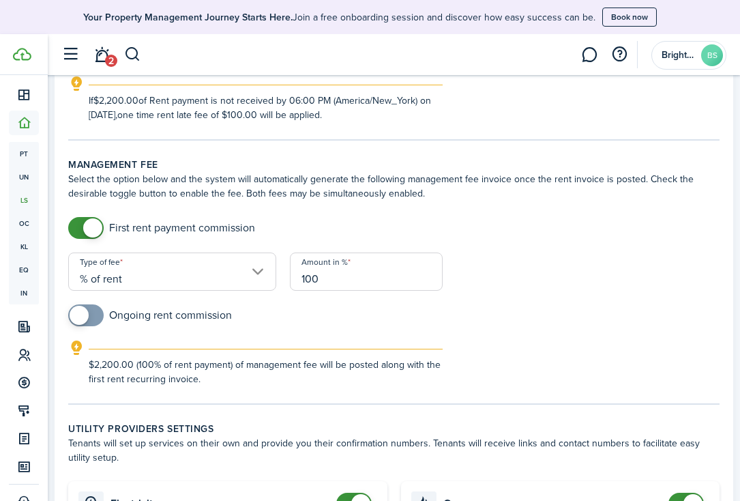
type input "100"
click at [499, 314] on div "Ongoing rent commission" at bounding box center [393, 321] width 665 height 35
checkbox input "true"
click at [93, 312] on span at bounding box center [86, 315] width 14 height 22
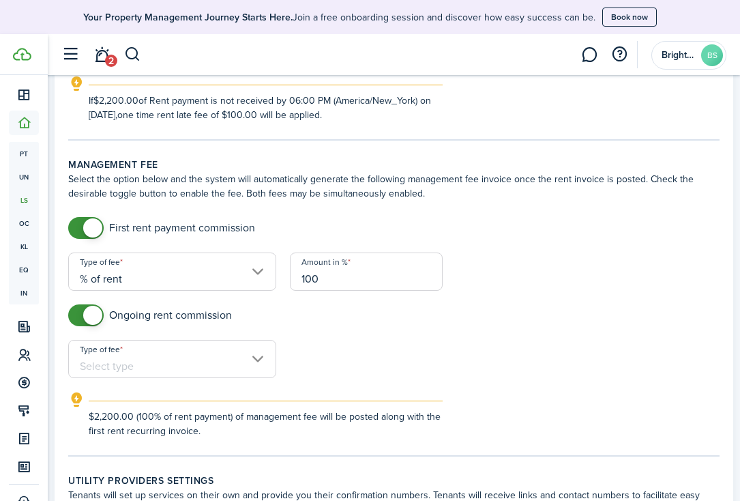
click at [115, 364] on input "Type of fee" at bounding box center [172, 359] width 208 height 38
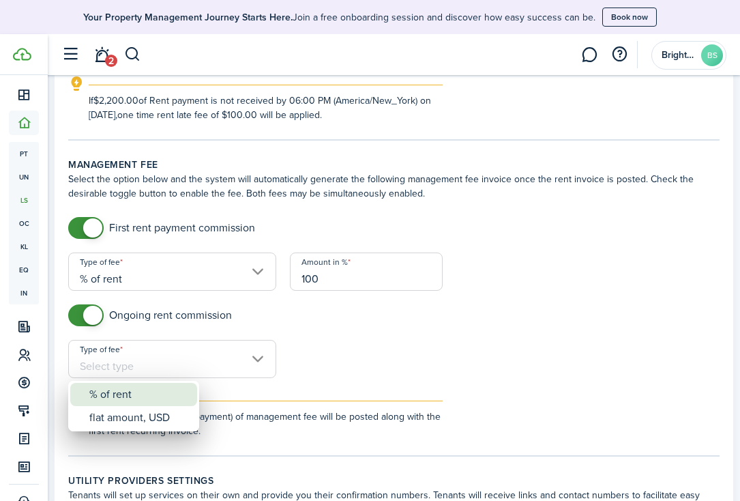
click at [111, 391] on div "% of rent" at bounding box center [139, 394] width 100 height 23
type input "% of rent"
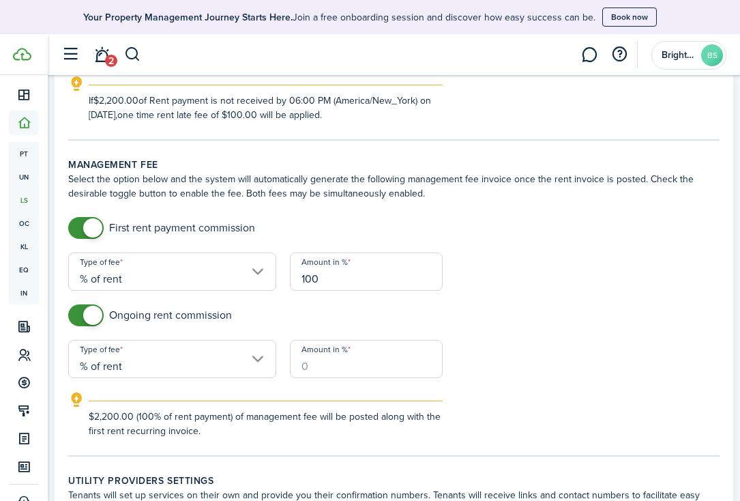
click at [336, 368] on input "Amount in %" at bounding box center [366, 359] width 153 height 38
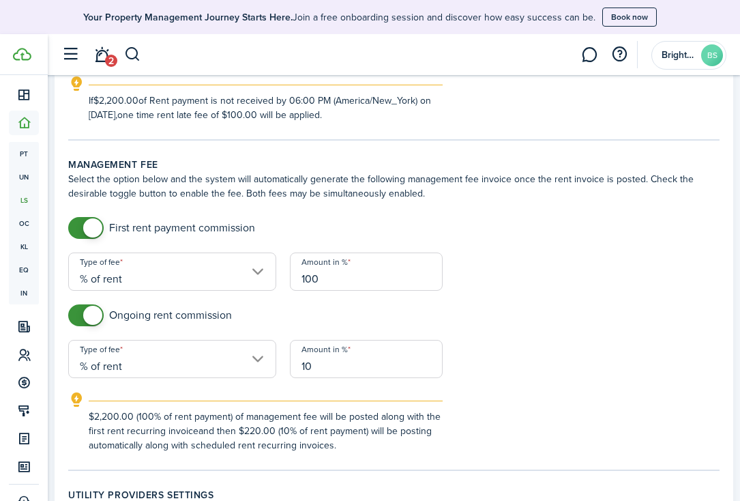
type input "10"
click at [540, 378] on form "First rent payment commission Type of fee % of rent Amount in % 100 Ongoing ren…" at bounding box center [393, 334] width 665 height 235
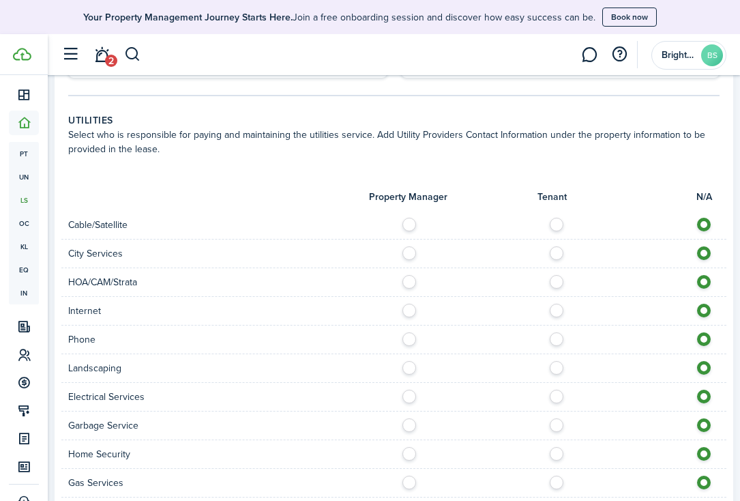
scroll to position [1023, 0]
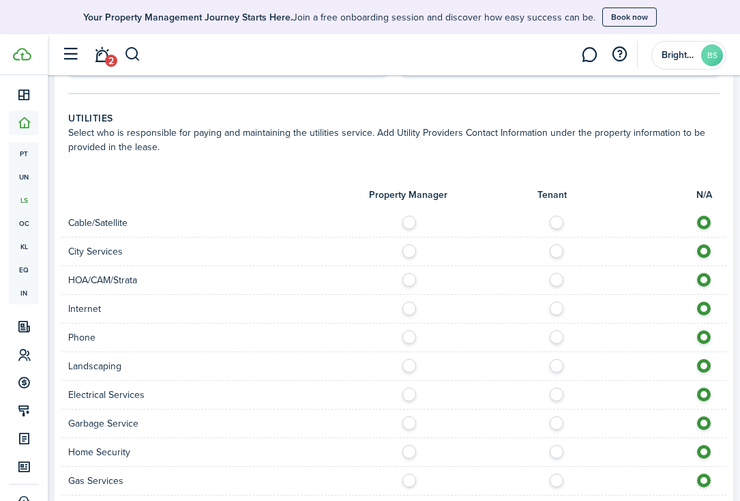
click at [557, 222] on label at bounding box center [560, 219] width 24 height 7
radio input "true"
click at [556, 251] on label at bounding box center [560, 247] width 24 height 7
radio input "true"
click at [557, 280] on label at bounding box center [560, 276] width 24 height 7
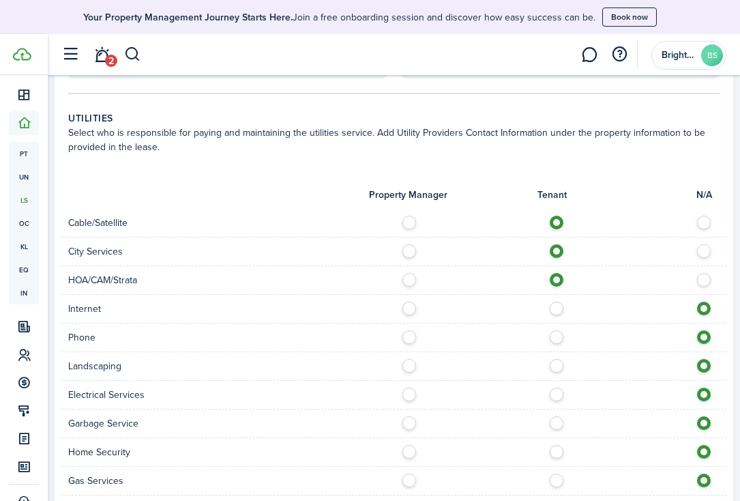
click at [557, 280] on label at bounding box center [560, 276] width 24 height 7
click at [701, 287] on div at bounding box center [560, 280] width 333 height 14
click at [705, 278] on label at bounding box center [708, 276] width 24 height 7
radio input "false"
radio input "true"
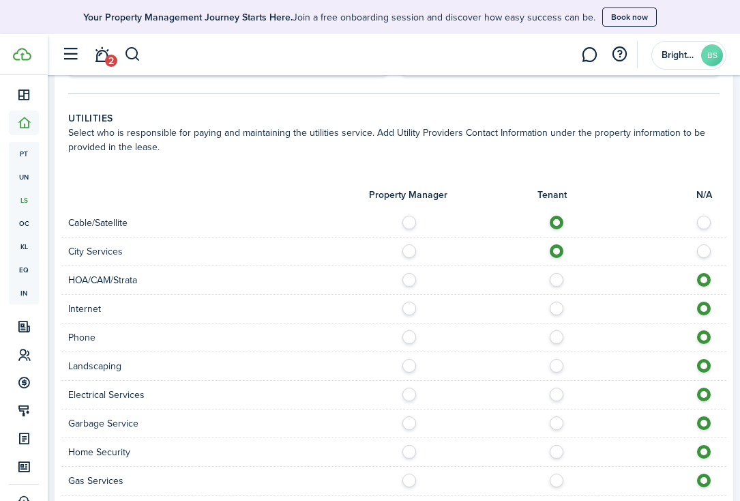
click at [559, 308] on label at bounding box center [560, 305] width 24 height 7
radio input "true"
click at [559, 337] on label at bounding box center [560, 333] width 24 height 7
radio input "true"
click at [559, 366] on label at bounding box center [560, 362] width 24 height 7
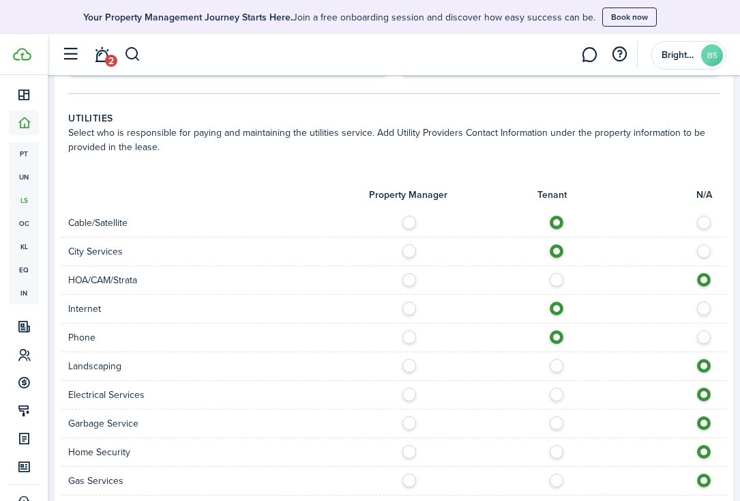
radio input "true"
click at [558, 394] on label at bounding box center [560, 390] width 24 height 7
radio input "true"
click at [560, 420] on label at bounding box center [560, 419] width 24 height 7
radio input "true"
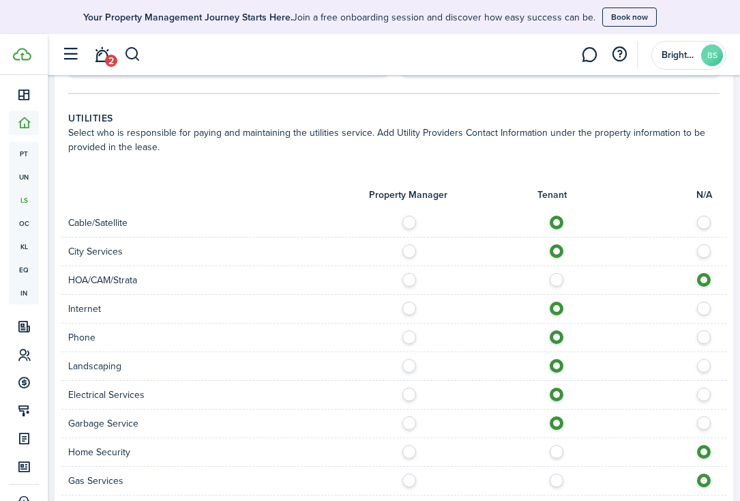
click at [556, 450] on label at bounding box center [560, 448] width 24 height 7
radio input "true"
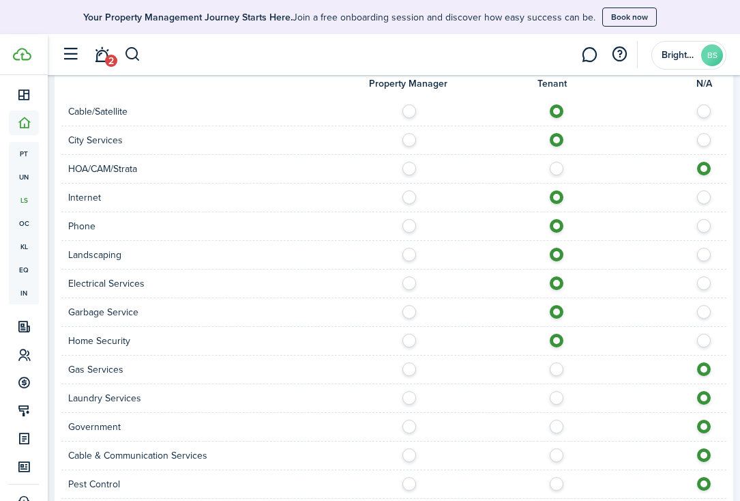
scroll to position [1137, 0]
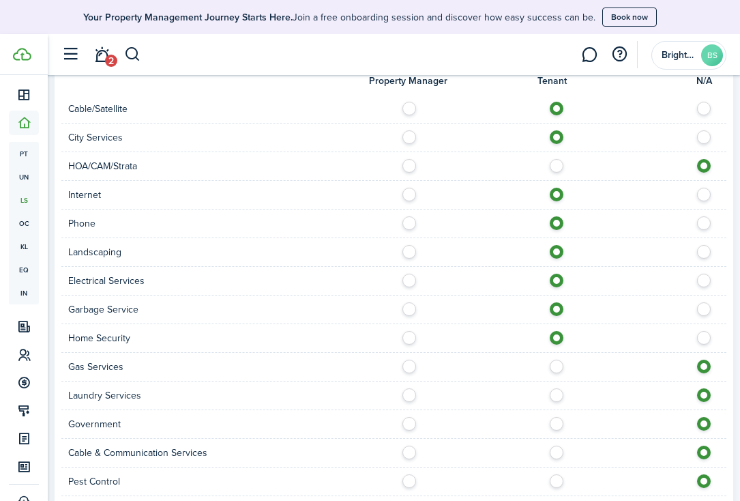
click at [557, 365] on label at bounding box center [560, 363] width 24 height 7
radio input "true"
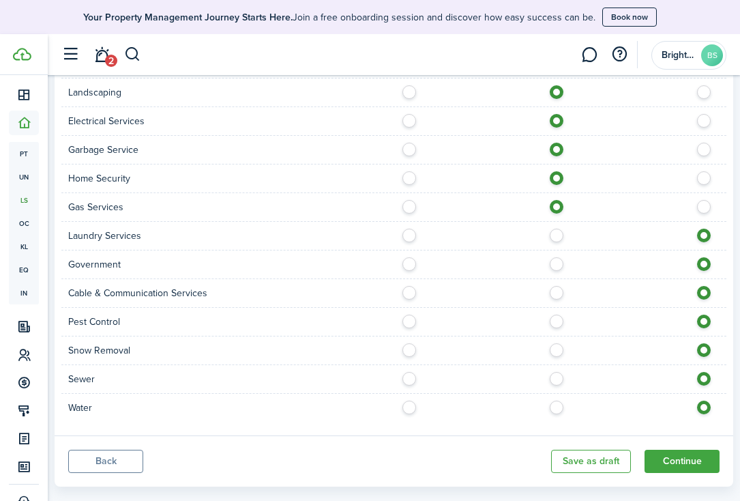
scroll to position [1302, 0]
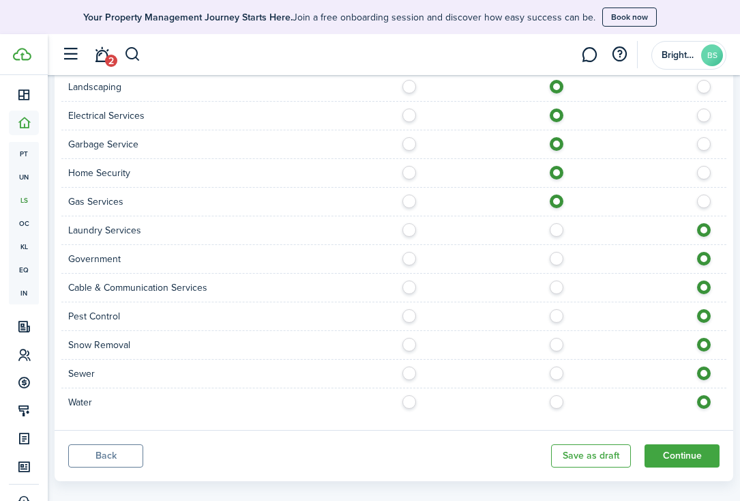
click at [554, 402] on label at bounding box center [560, 398] width 24 height 7
radio input "true"
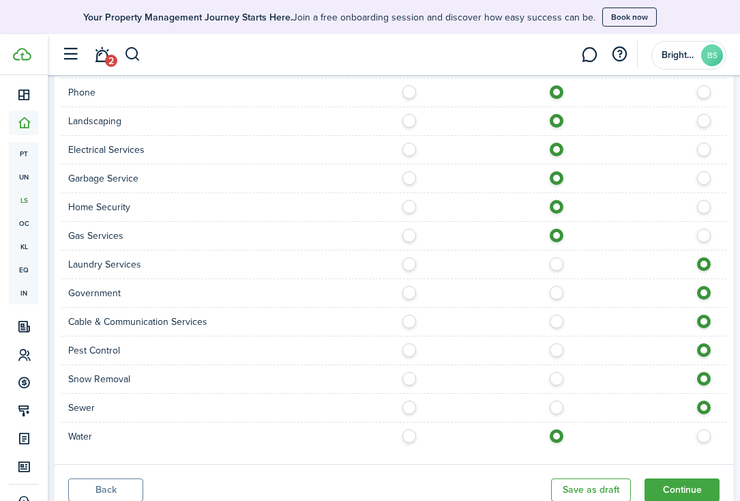
scroll to position [1267, 0]
click at [704, 236] on label at bounding box center [708, 232] width 24 height 7
radio input "false"
radio input "true"
click at [705, 207] on label at bounding box center [708, 204] width 24 height 7
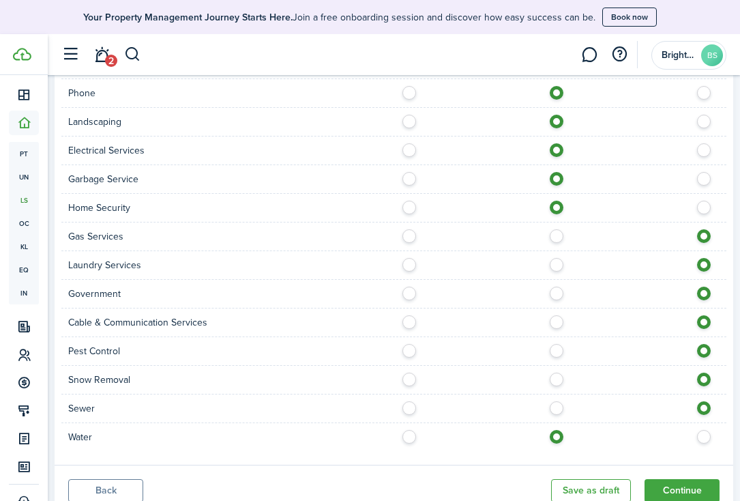
radio input "false"
radio input "true"
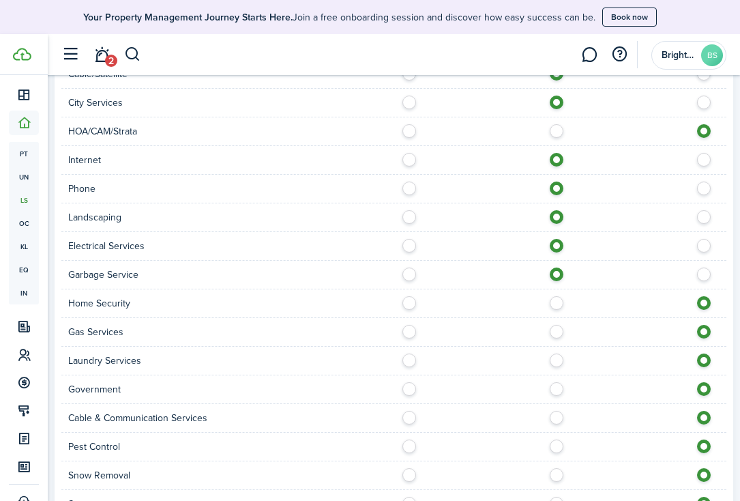
scroll to position [1169, 0]
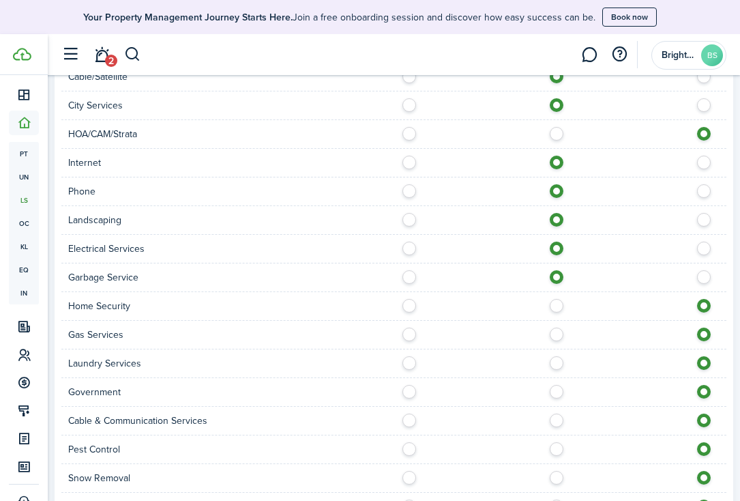
click at [697, 188] on label at bounding box center [708, 187] width 24 height 7
radio input "false"
radio input "true"
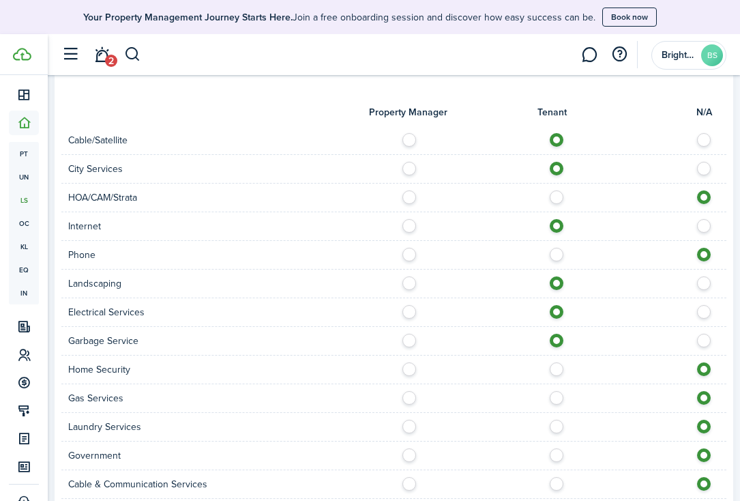
scroll to position [1104, 0]
click at [705, 169] on label at bounding box center [708, 165] width 24 height 7
radio input "false"
radio input "true"
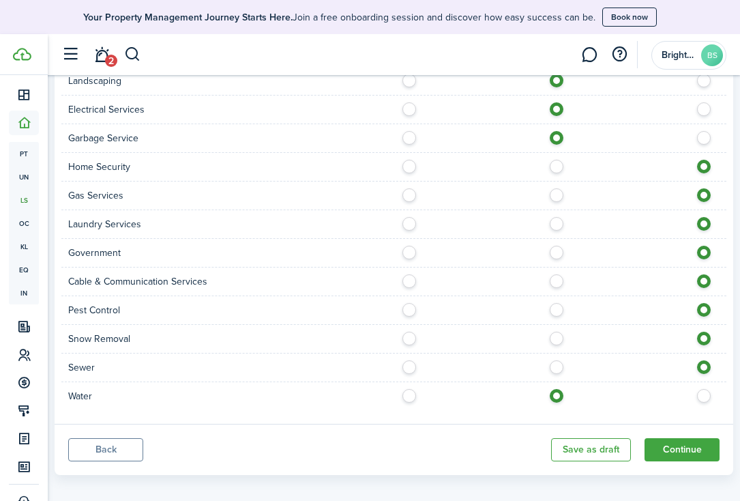
scroll to position [1319, 0]
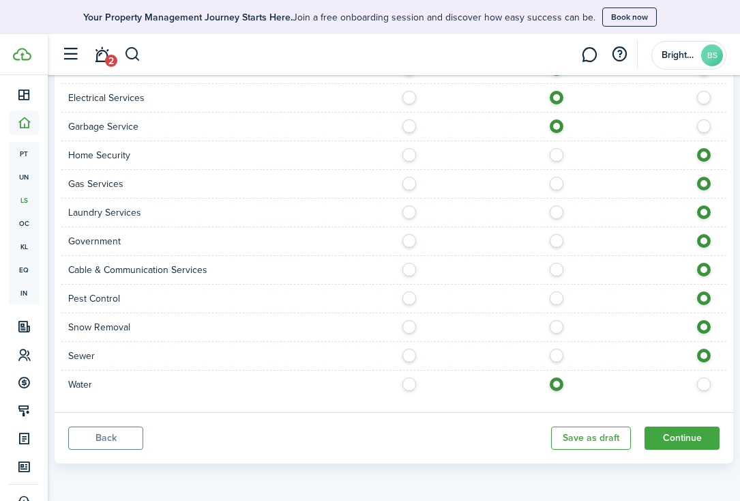
click at [685, 440] on button "Continue" at bounding box center [682, 437] width 75 height 23
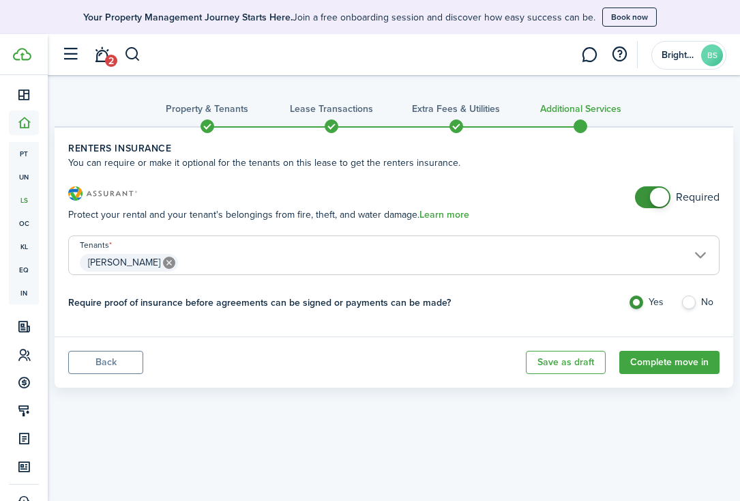
click at [563, 366] on button "Save as draft" at bounding box center [566, 362] width 80 height 23
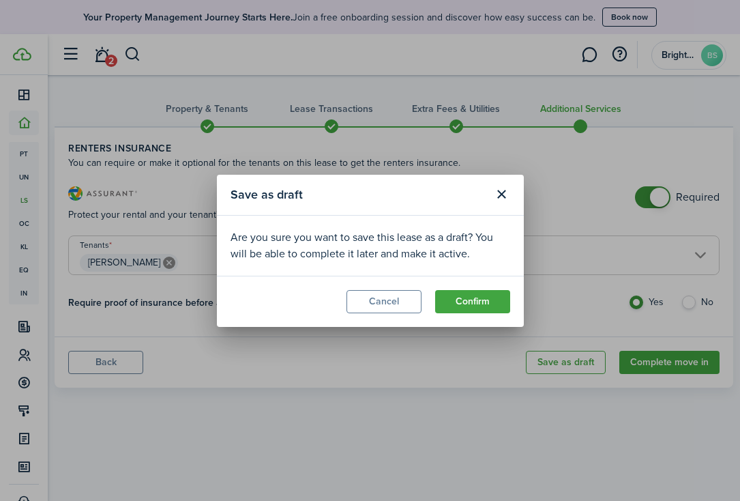
click at [471, 302] on button "Confirm" at bounding box center [472, 301] width 75 height 23
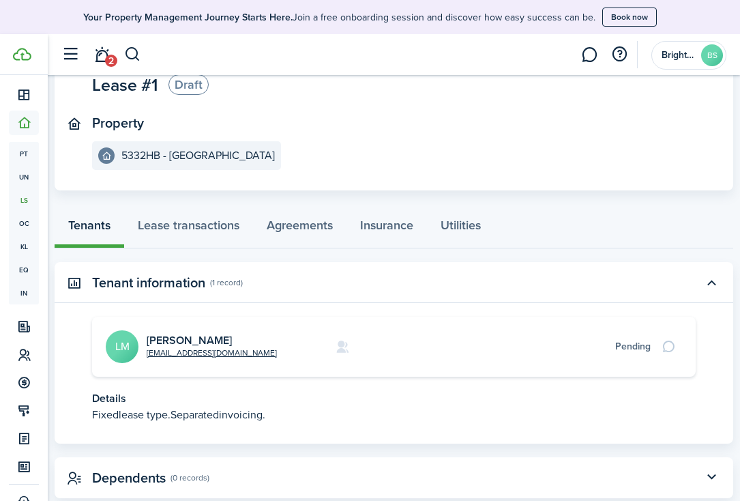
scroll to position [152, 0]
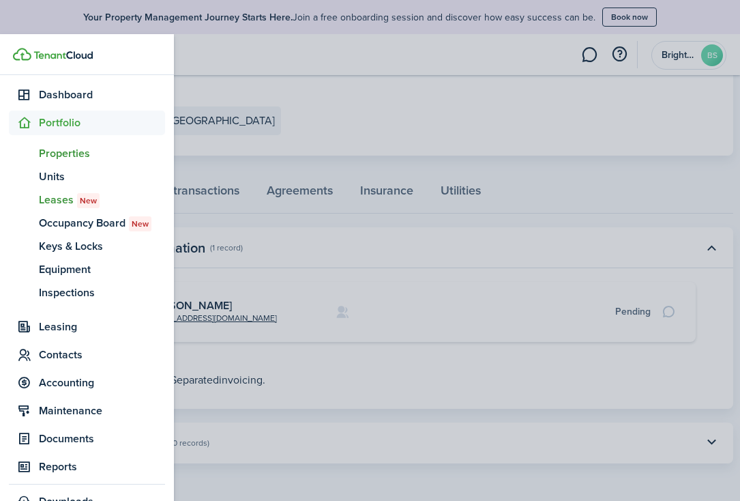
click at [79, 154] on span "Properties" at bounding box center [102, 153] width 126 height 16
